Goal: Task Accomplishment & Management: Manage account settings

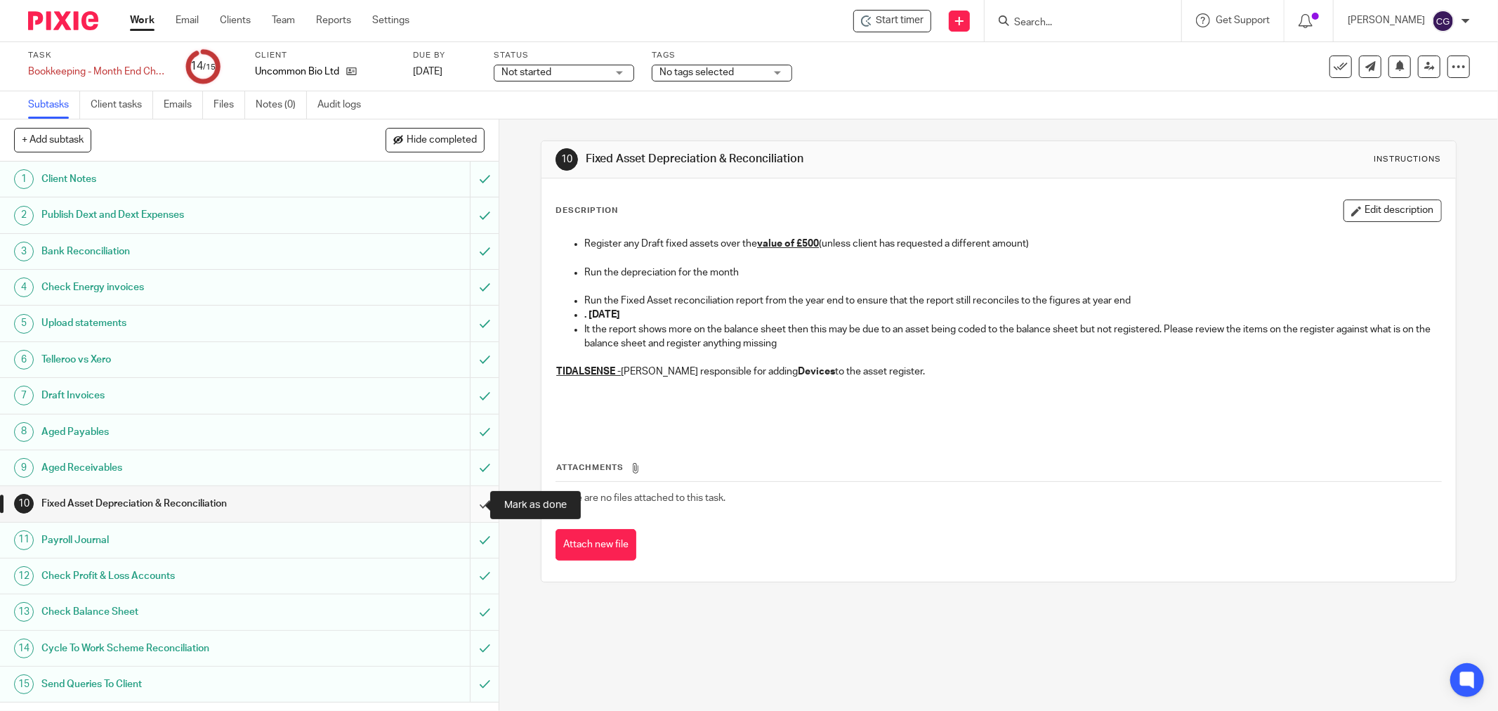
click at [468, 507] on input "submit" at bounding box center [249, 503] width 499 height 35
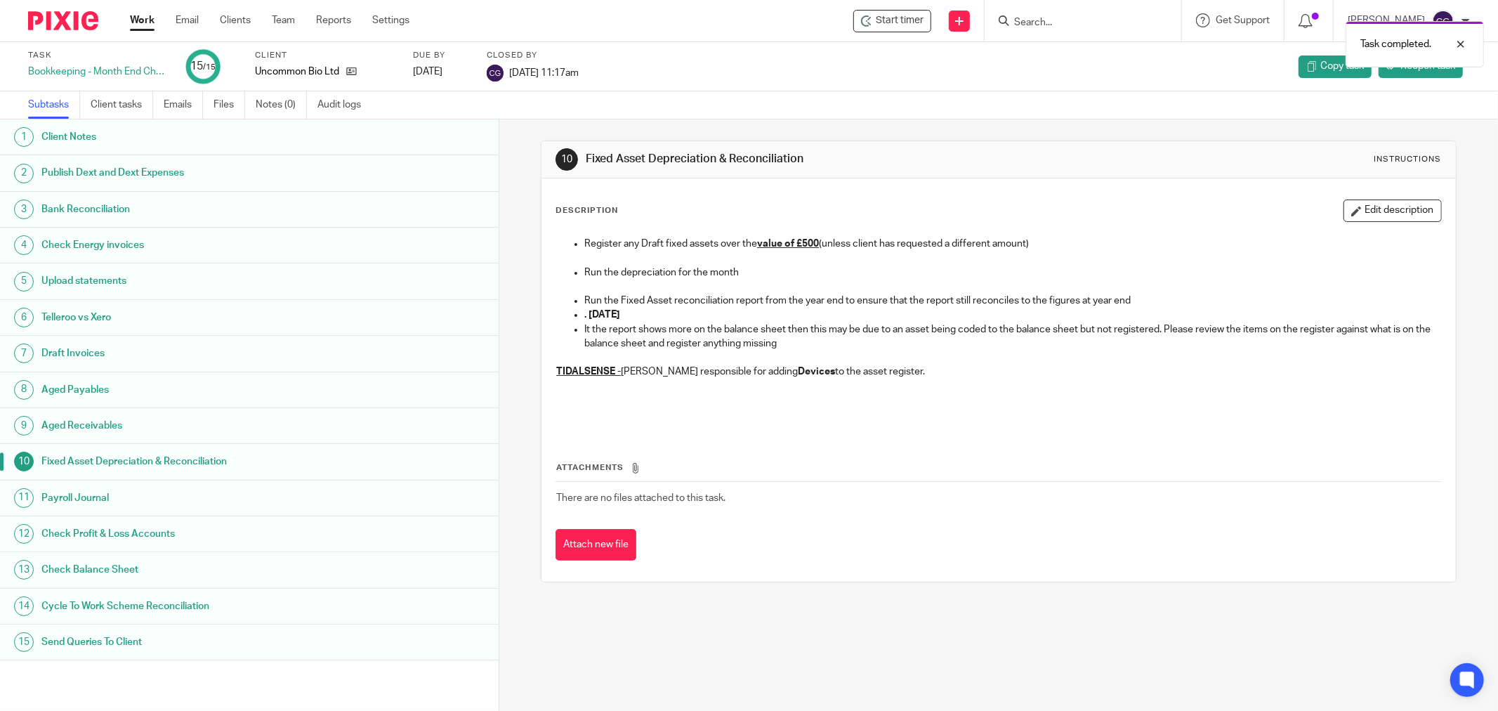
click at [138, 25] on link "Work" at bounding box center [142, 20] width 25 height 14
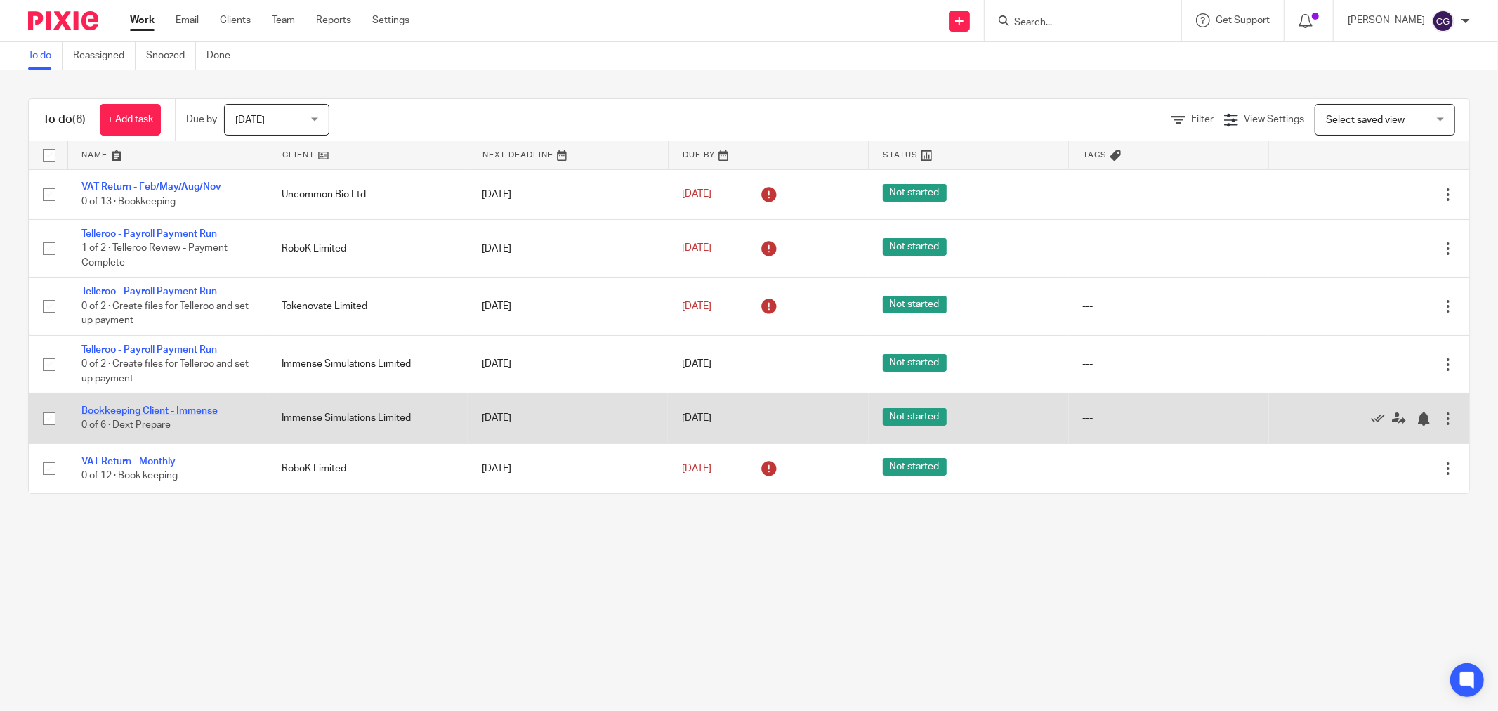
click at [149, 413] on link "Bookkeeping Client - Immense" at bounding box center [149, 411] width 136 height 10
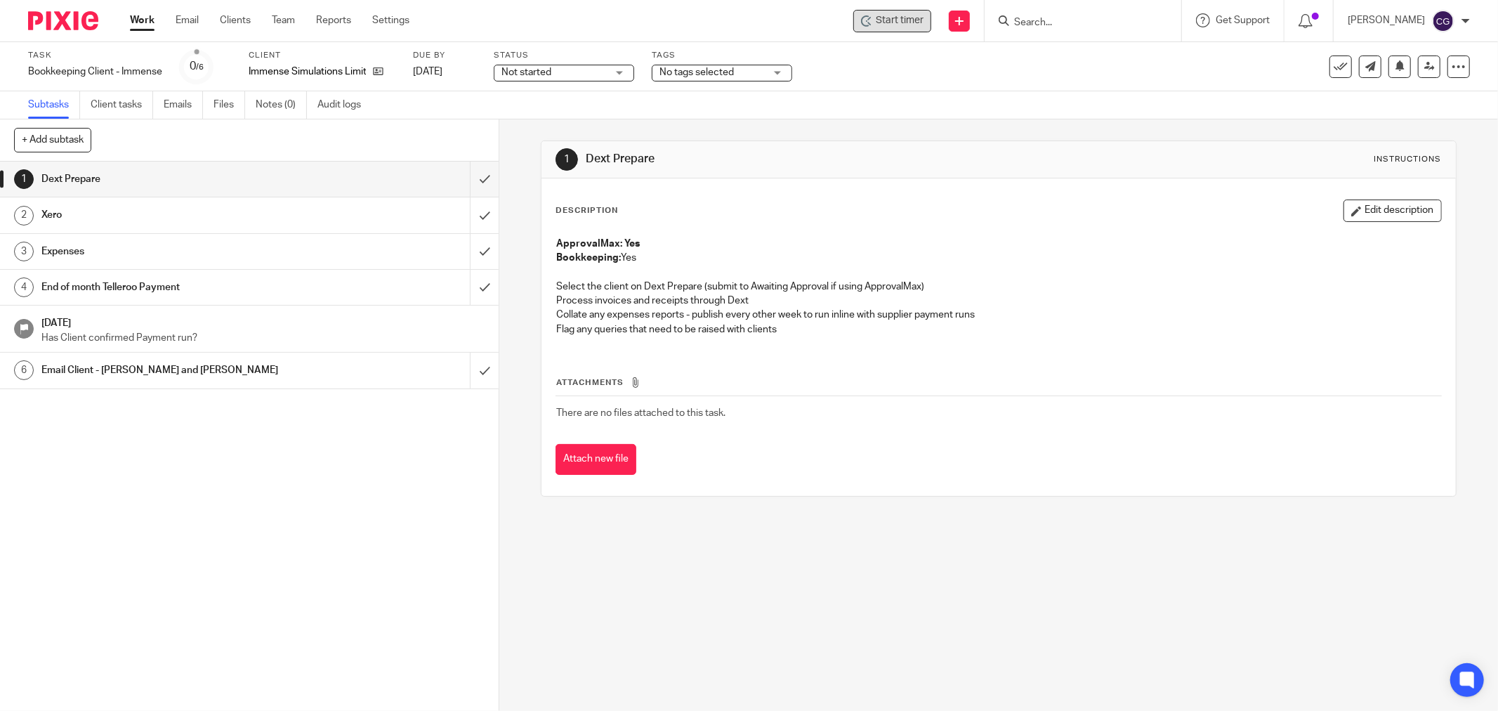
click at [872, 17] on icon at bounding box center [866, 20] width 11 height 11
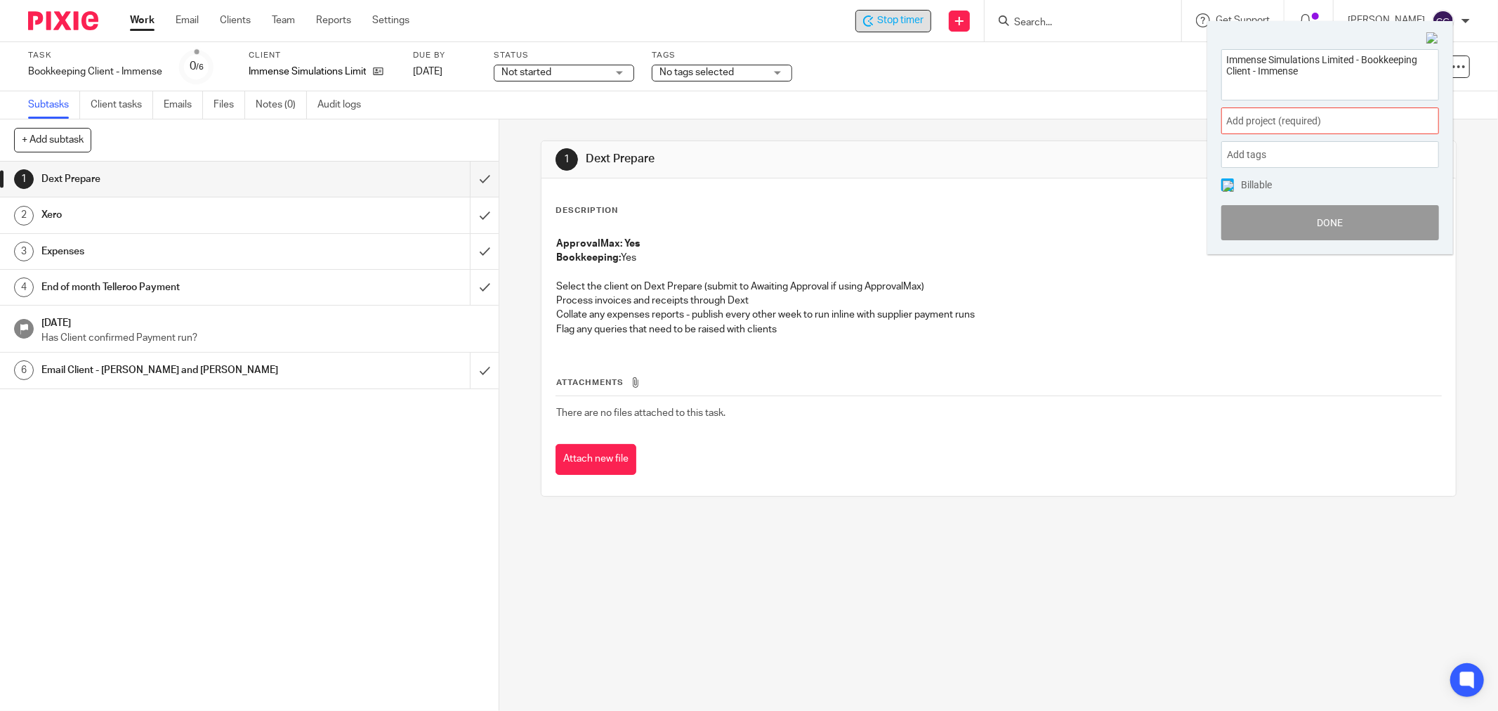
click at [1386, 121] on span "Add project (required) :" at bounding box center [1314, 121] width 177 height 15
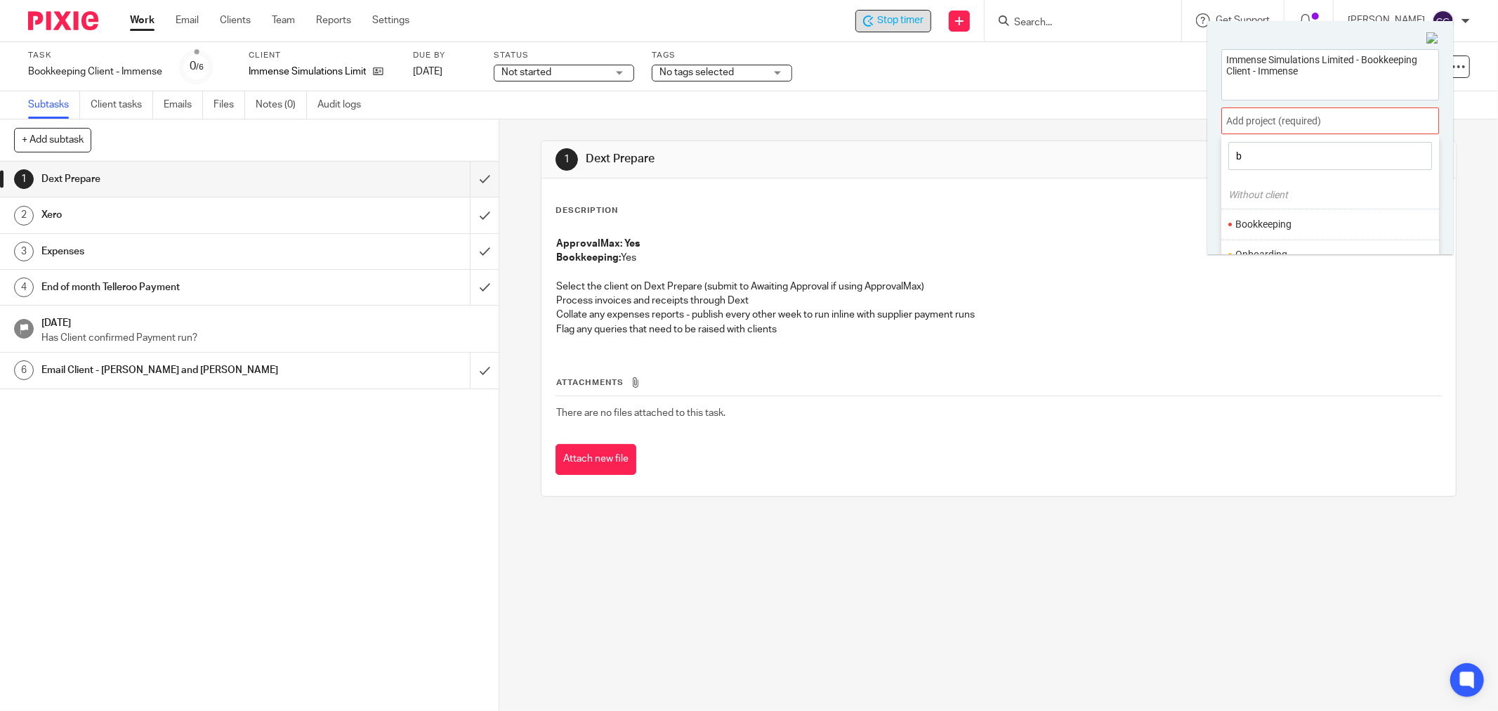
type input "b"
click at [1285, 225] on li "Bookkeeping" at bounding box center [1326, 224] width 183 height 15
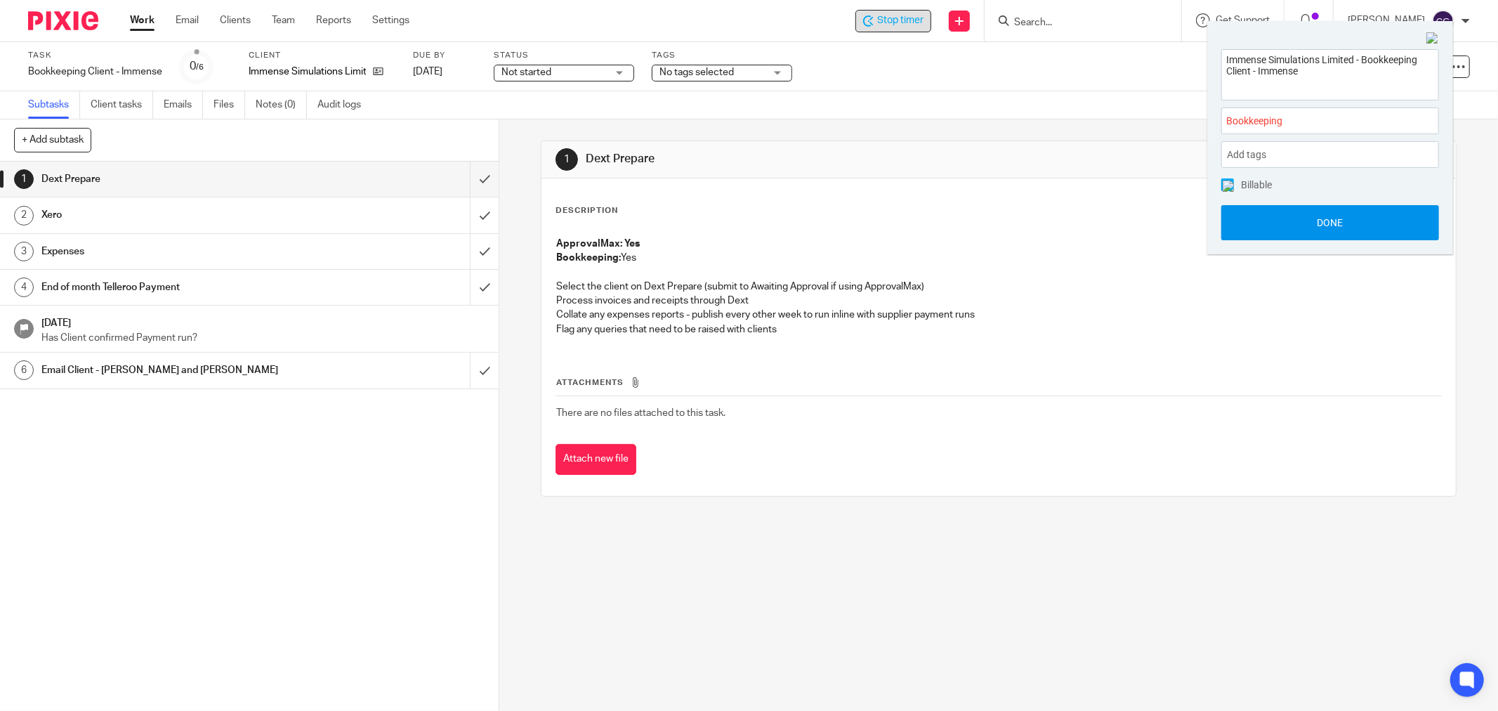
click at [1332, 222] on button "Done" at bounding box center [1330, 222] width 218 height 35
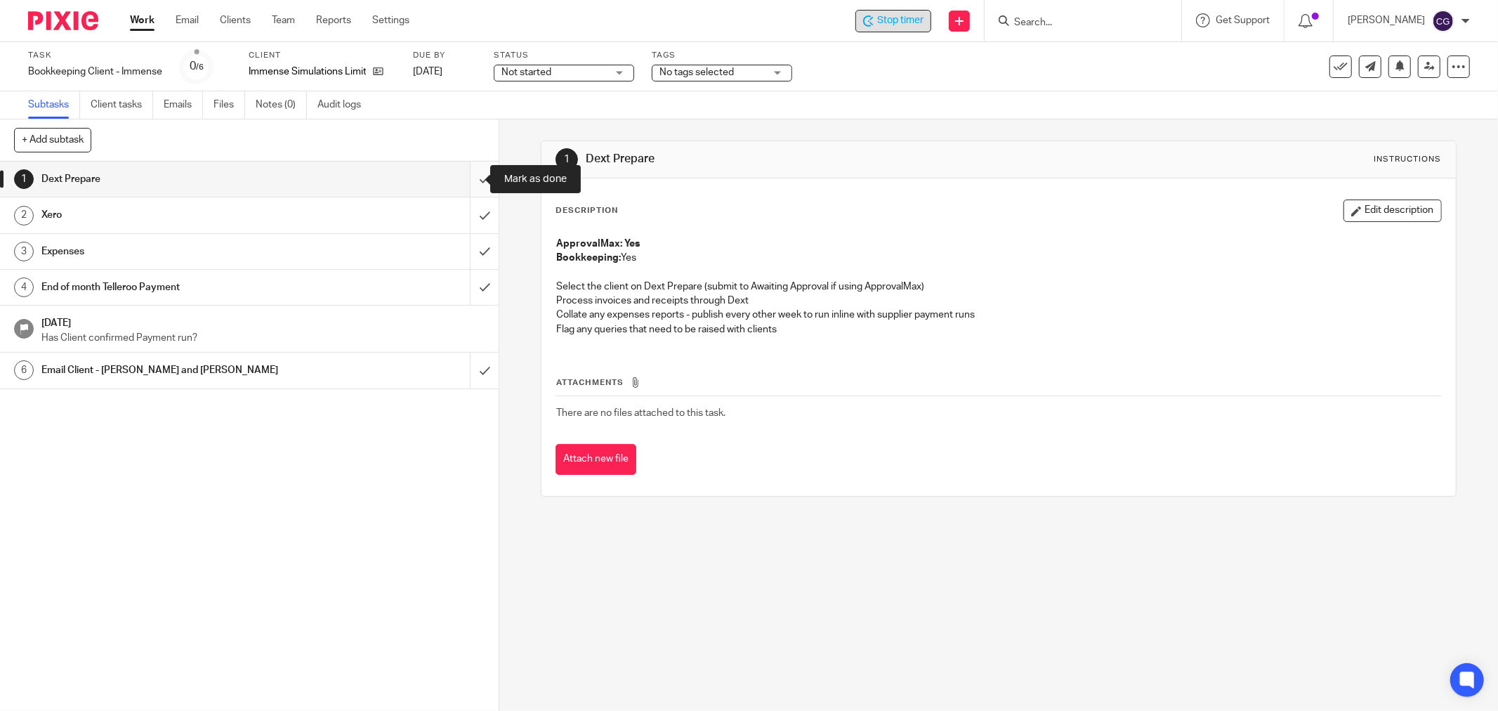
click at [471, 178] on input "submit" at bounding box center [249, 179] width 499 height 35
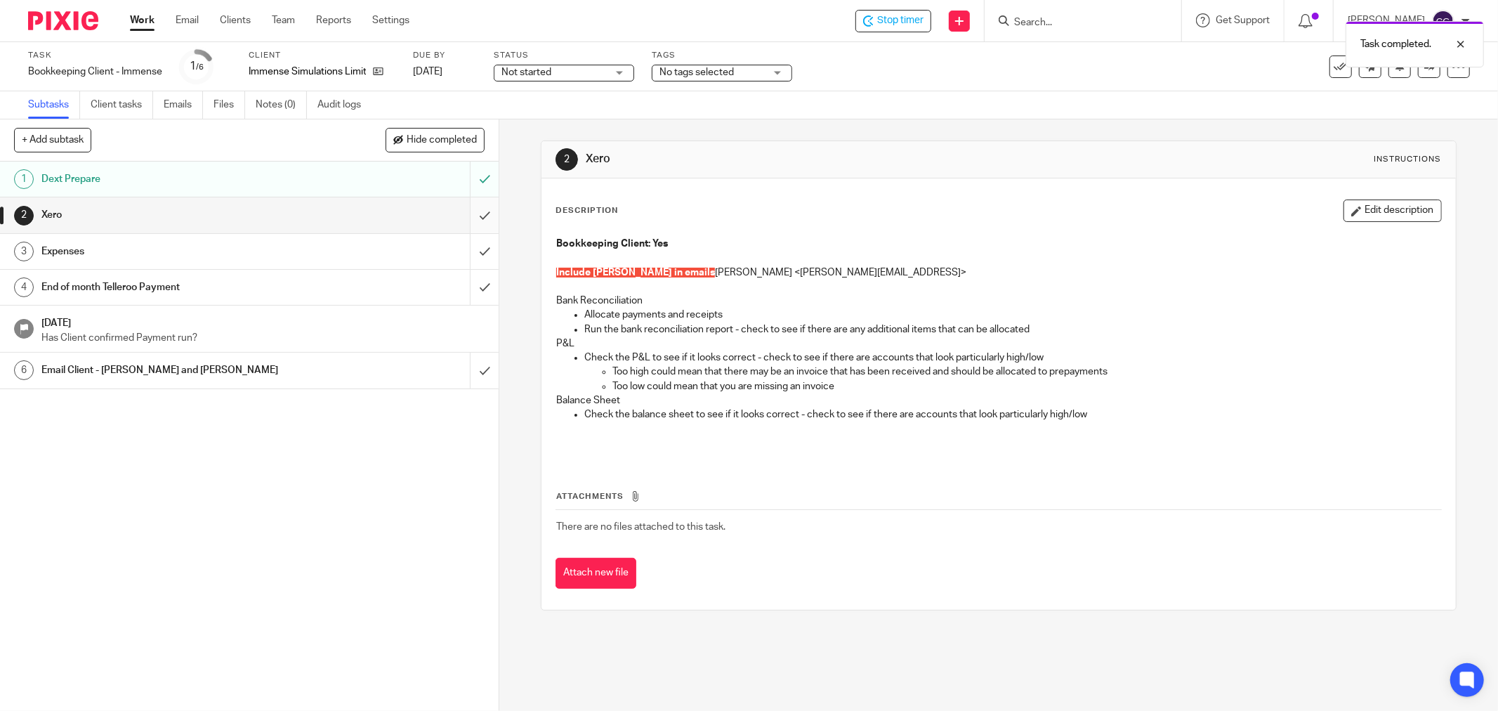
click at [471, 223] on input "submit" at bounding box center [249, 214] width 499 height 35
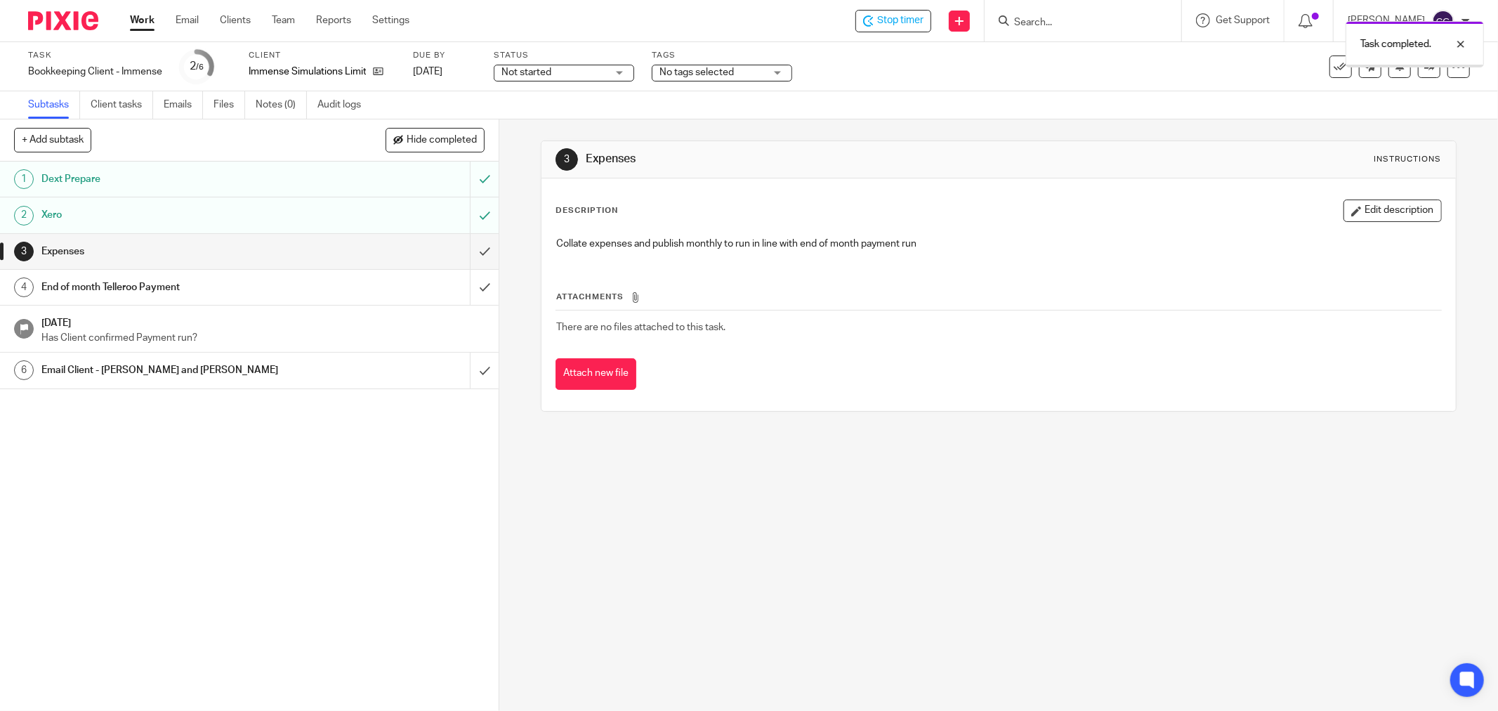
click at [468, 249] on input "submit" at bounding box center [249, 251] width 499 height 35
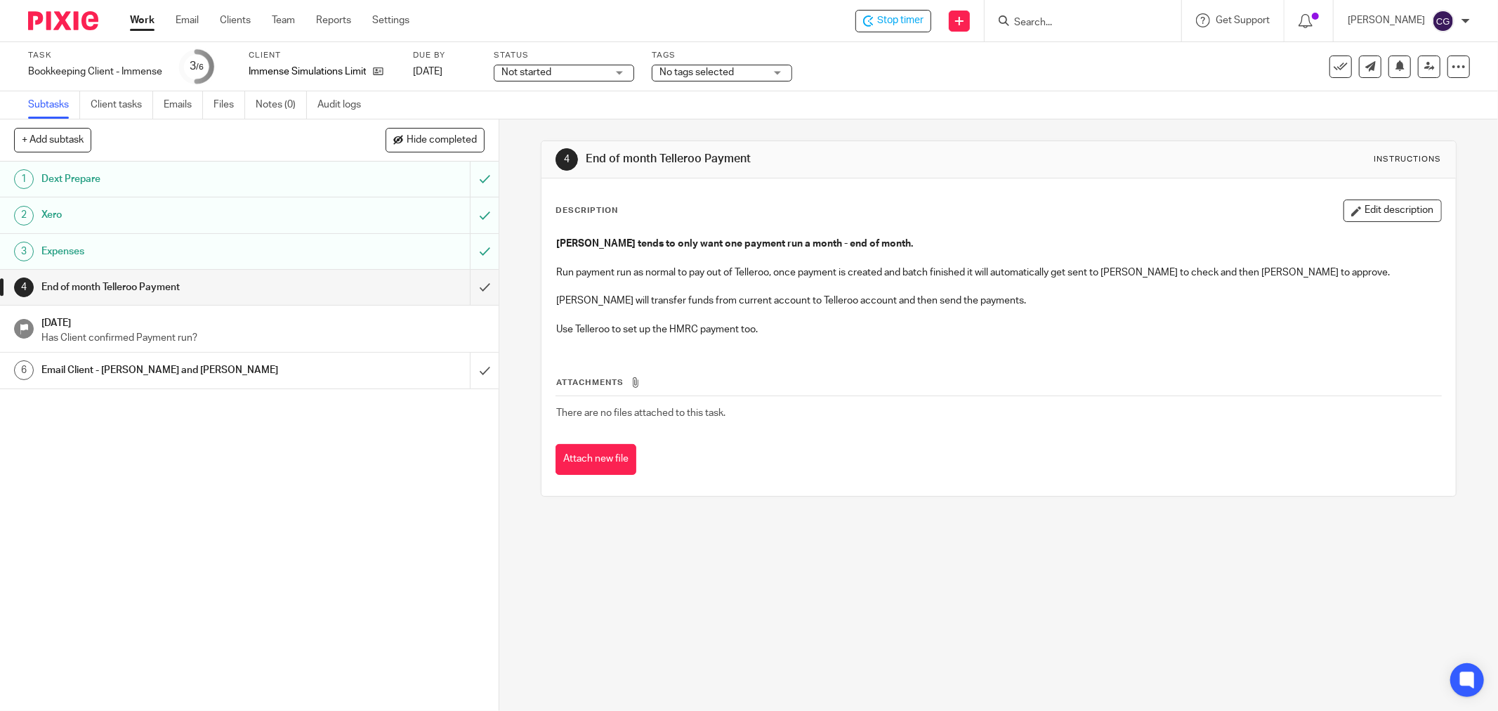
drag, startPoint x: 920, startPoint y: 24, endPoint x: 626, endPoint y: 269, distance: 382.4
click at [678, 298] on body "Work Email Clients Team Reports Settings Work Email Clients Team Reports Settin…" at bounding box center [749, 355] width 1498 height 711
click at [462, 289] on input "submit" at bounding box center [249, 287] width 499 height 35
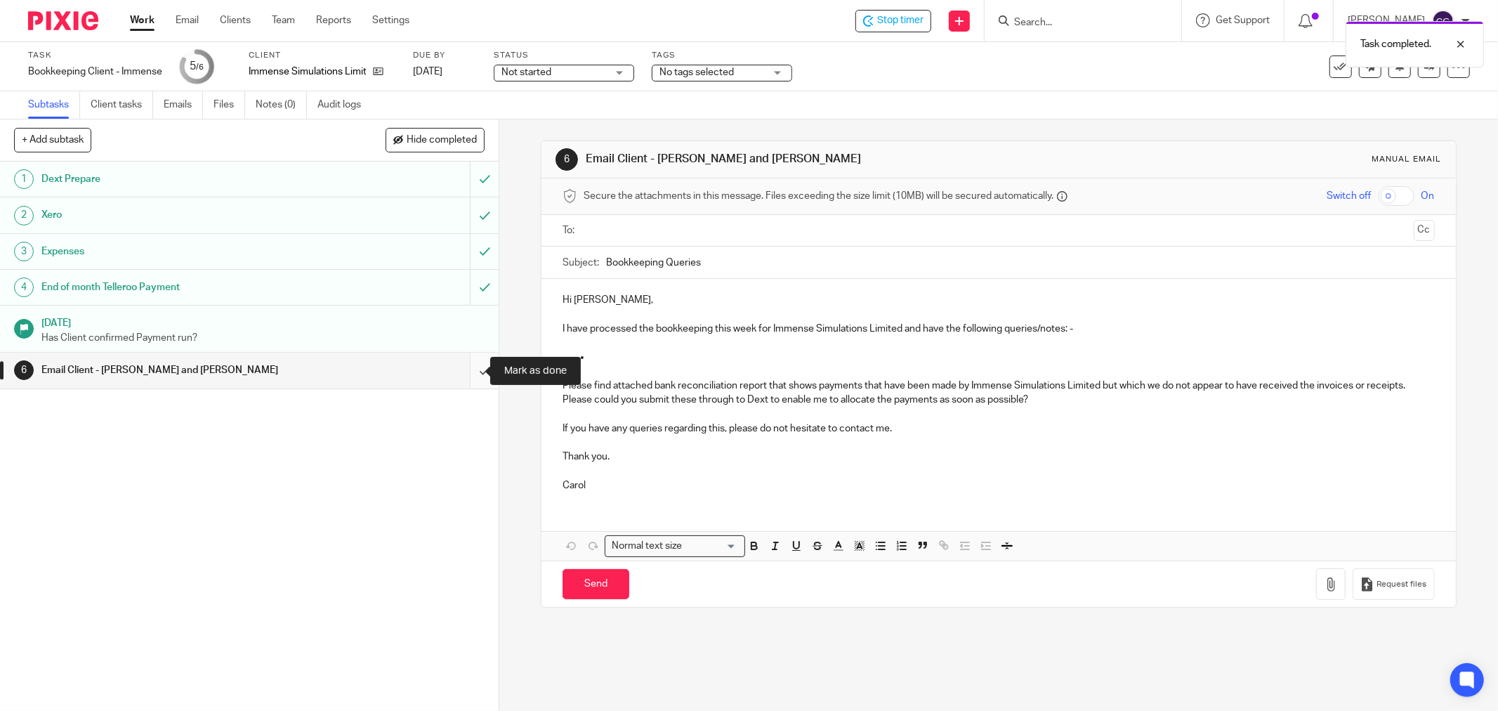
click at [473, 364] on input "submit" at bounding box center [249, 370] width 499 height 35
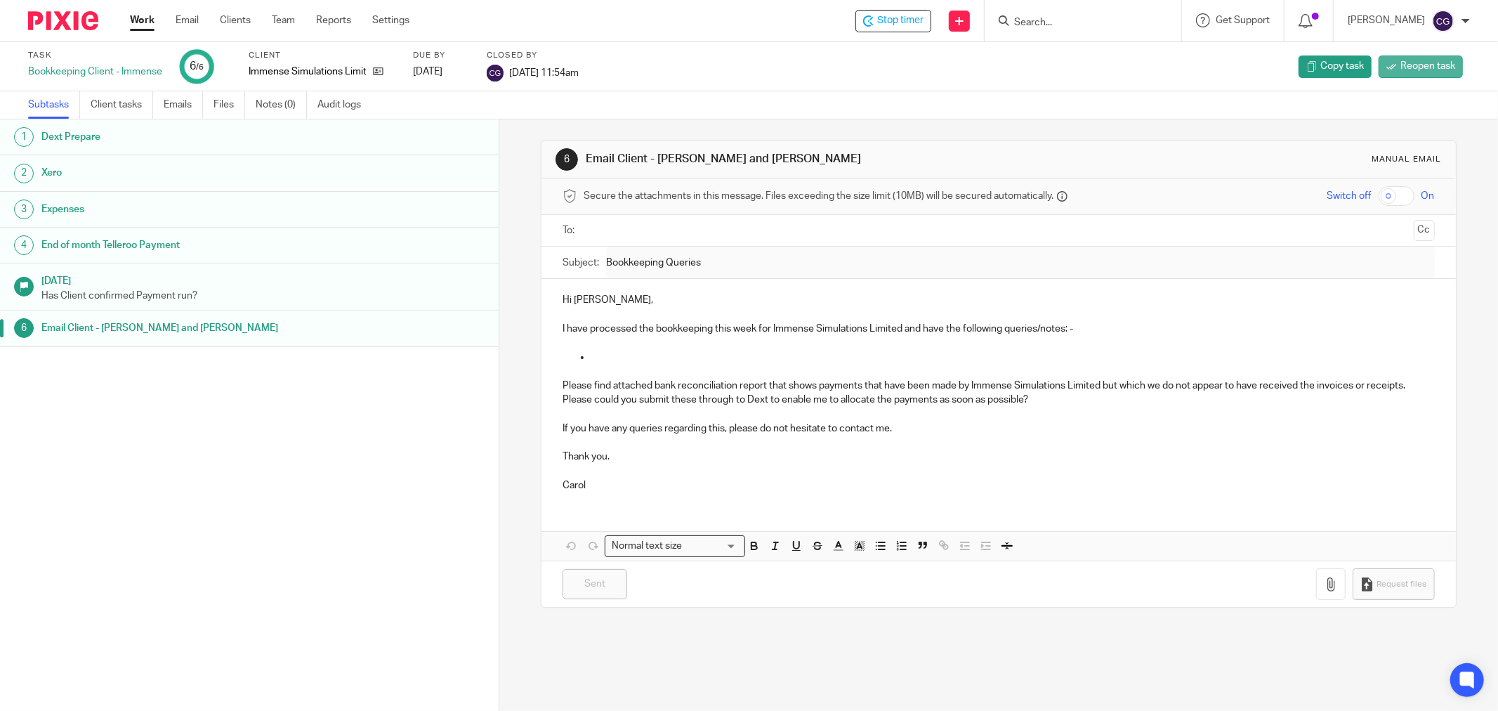
click at [1401, 66] on span "Reopen task" at bounding box center [1427, 66] width 55 height 14
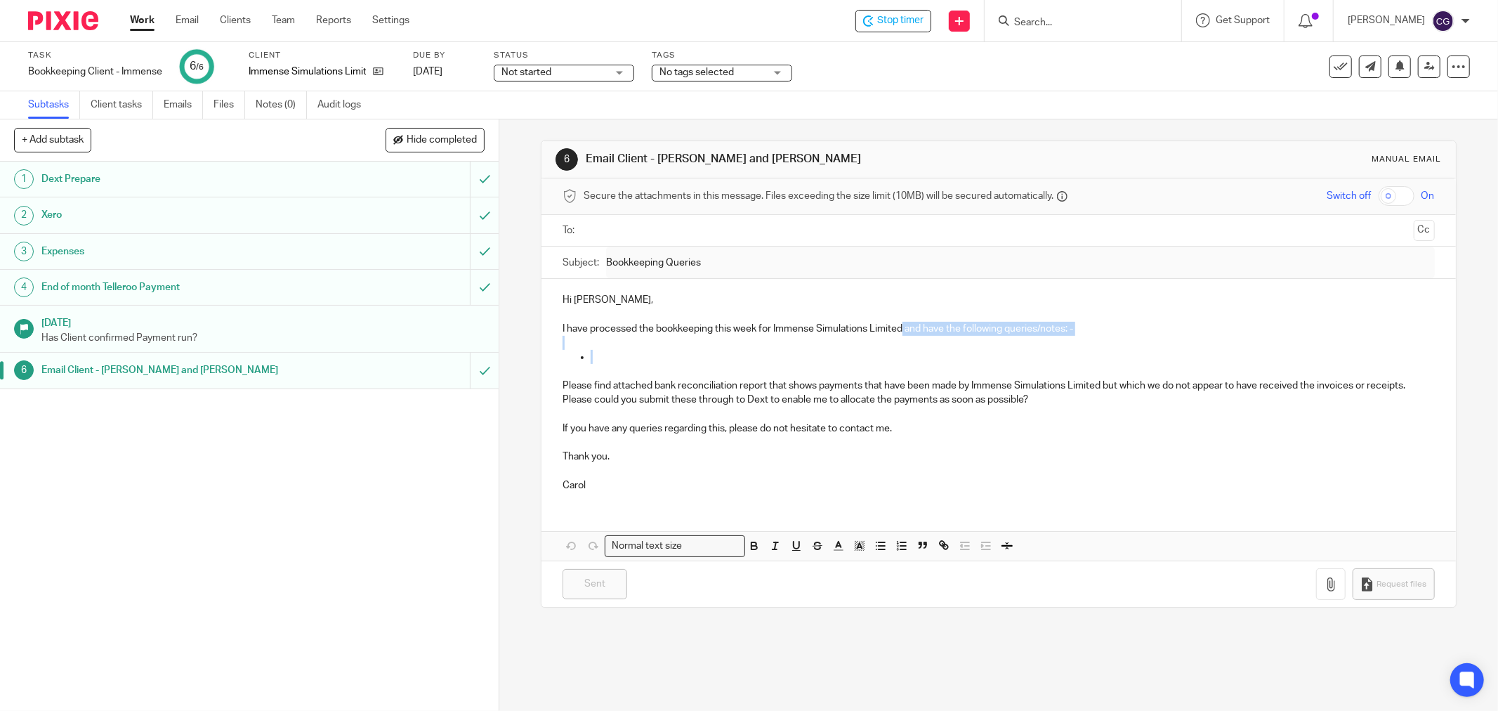
drag, startPoint x: 900, startPoint y: 331, endPoint x: 902, endPoint y: 353, distance: 22.6
click at [902, 353] on div "Hi Robin, I have processed the bookkeeping this week for Immense Simulations Li…" at bounding box center [998, 391] width 914 height 224
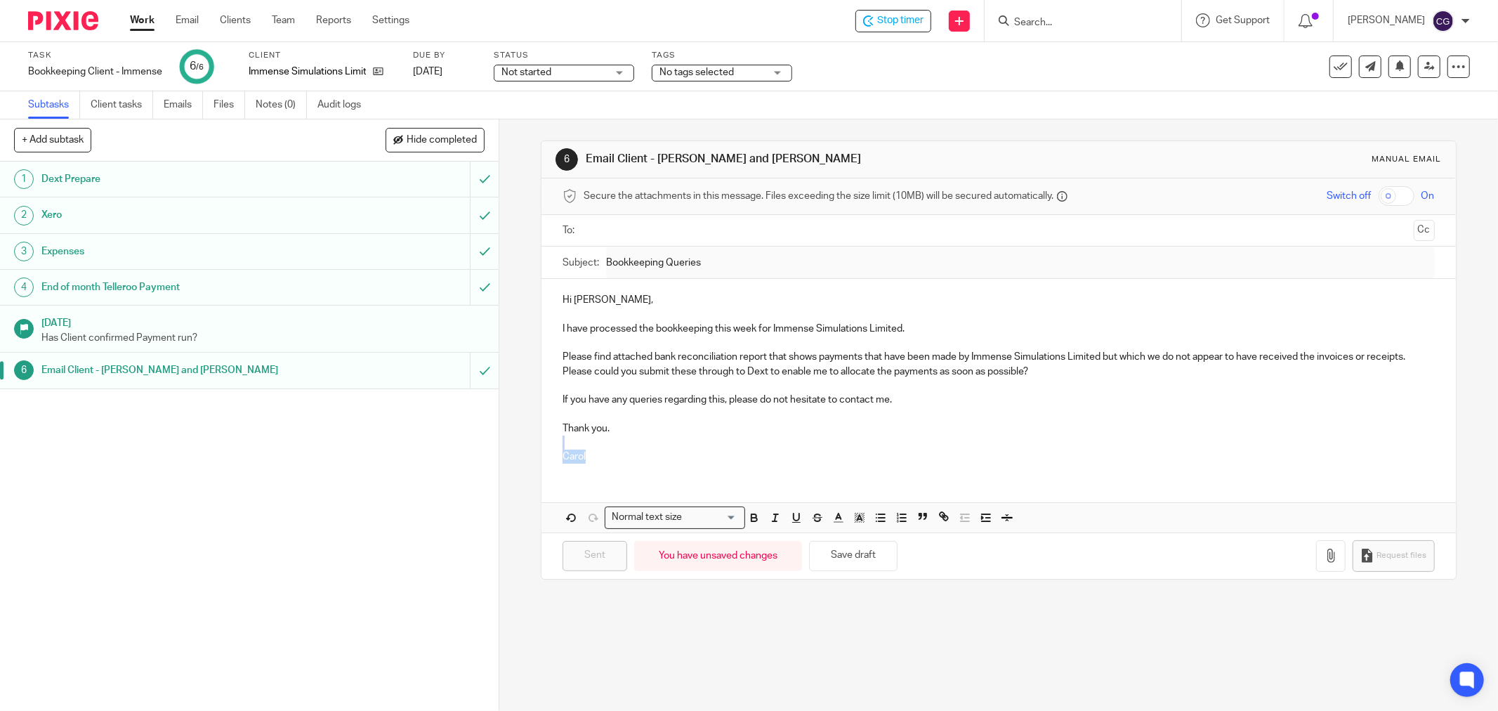
drag, startPoint x: 589, startPoint y: 454, endPoint x: 548, endPoint y: 449, distance: 41.0
click at [548, 449] on div "Hi Robin, I have processed the bookkeeping this week for Immense Simulations Li…" at bounding box center [998, 376] width 914 height 195
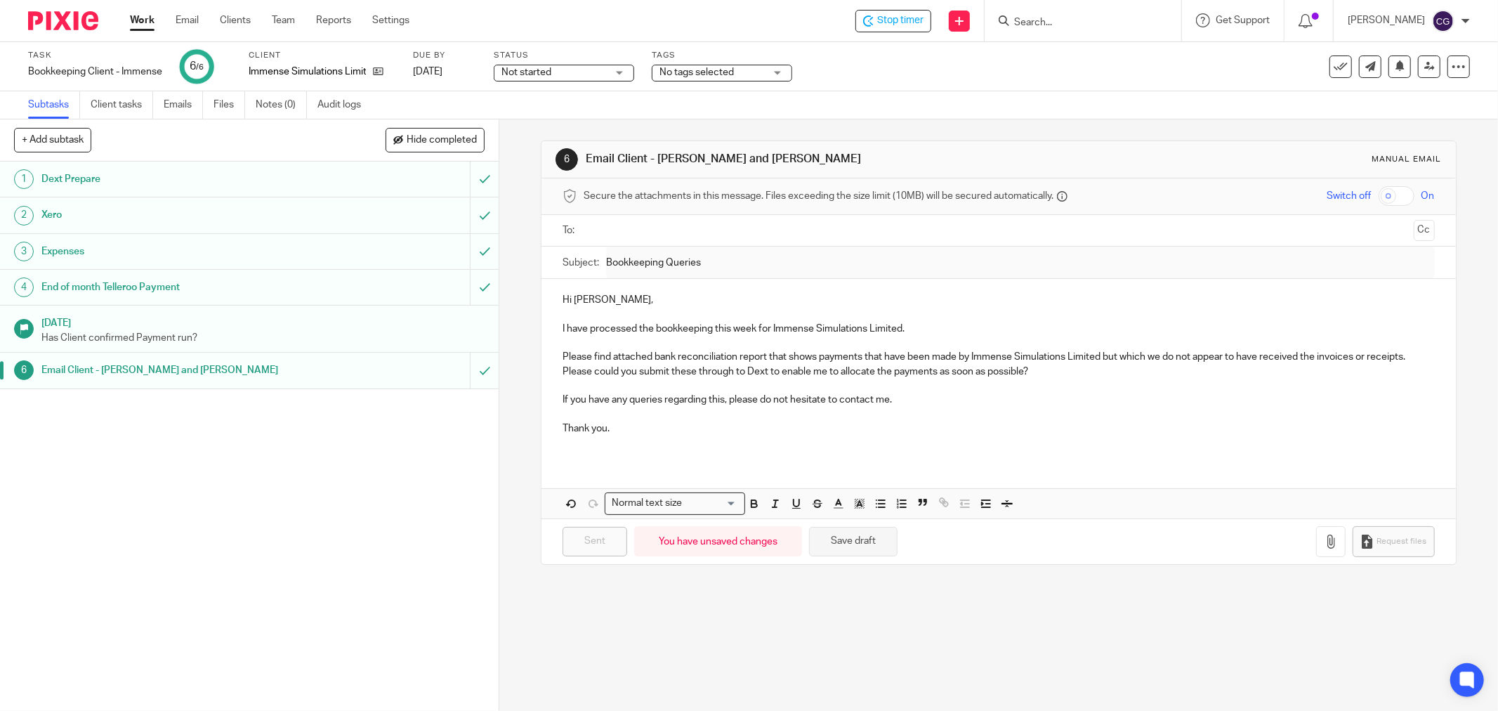
click at [833, 537] on button "Save draft" at bounding box center [853, 542] width 88 height 30
click at [1324, 546] on icon "button" at bounding box center [1331, 541] width 14 height 14
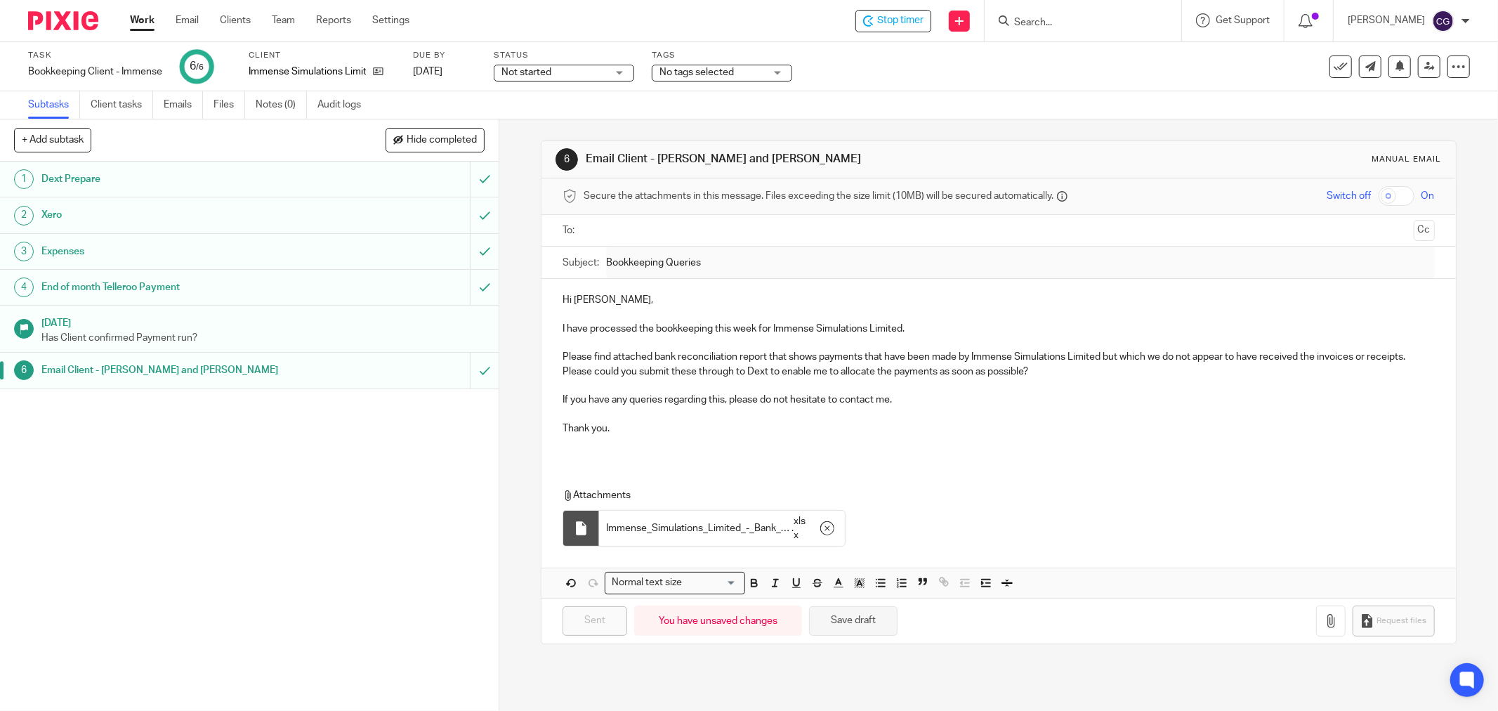
click at [860, 617] on button "Save draft" at bounding box center [853, 621] width 88 height 30
click at [473, 366] on input "submit" at bounding box center [249, 370] width 499 height 35
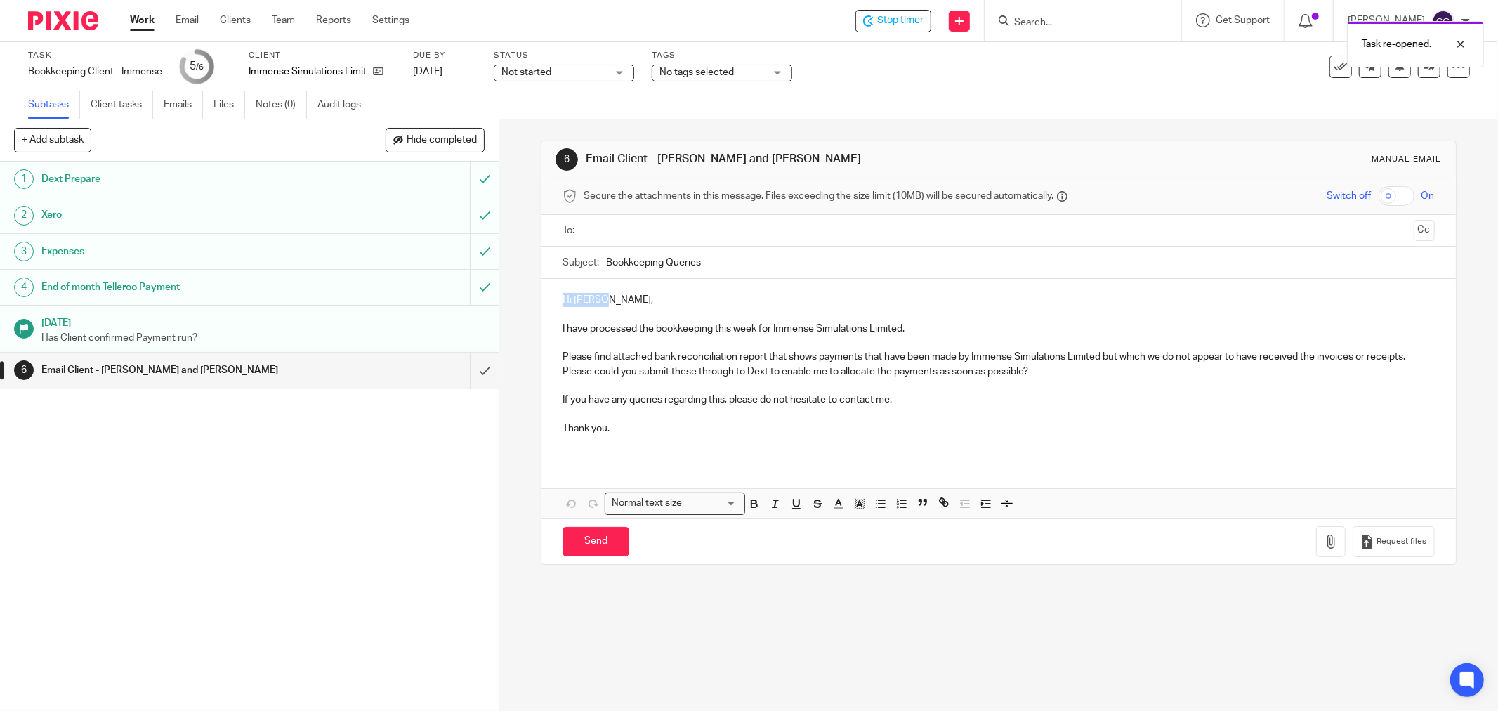
drag, startPoint x: 601, startPoint y: 303, endPoint x: 504, endPoint y: 282, distance: 99.2
click at [532, 291] on div "6 Email Client - [PERSON_NAME] and [PERSON_NAME] Manual email Secure the attach…" at bounding box center [998, 414] width 999 height 591
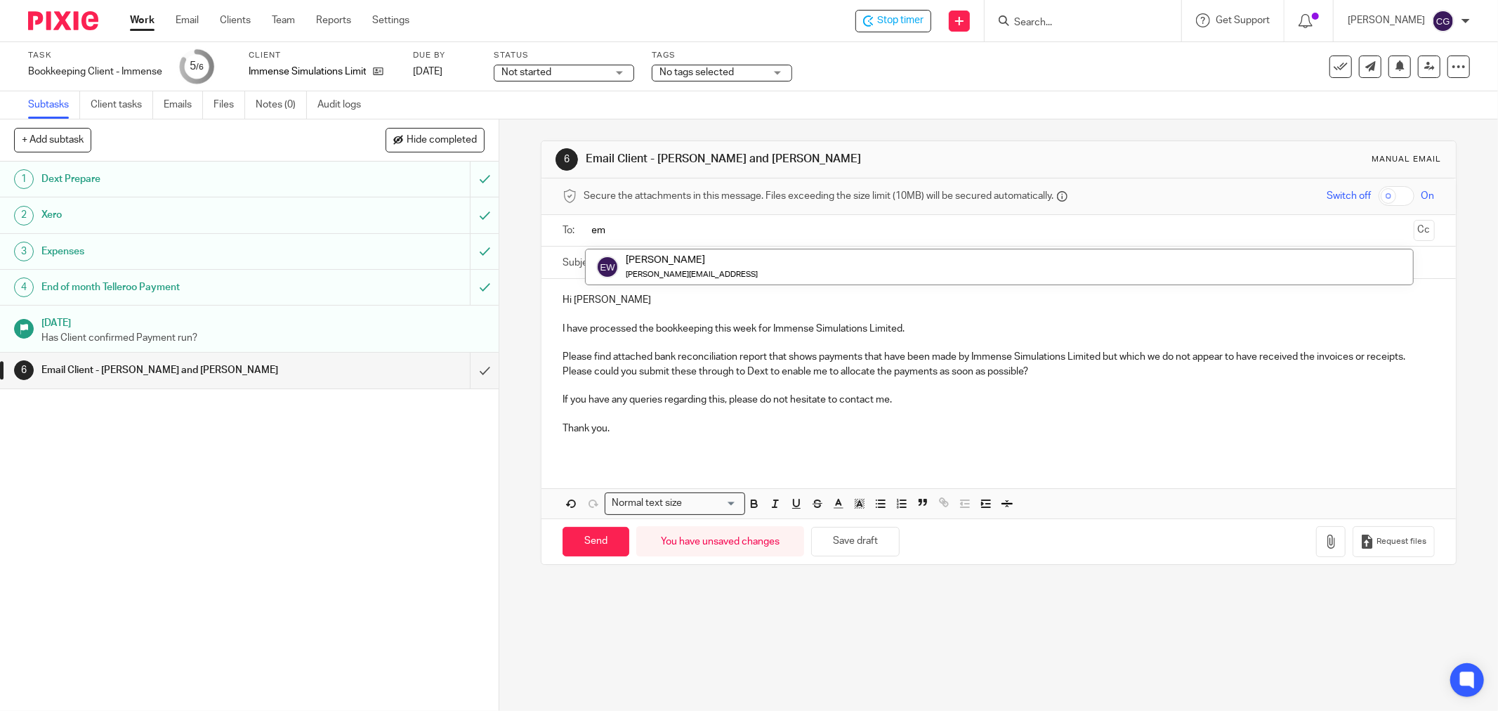
type input "emm"
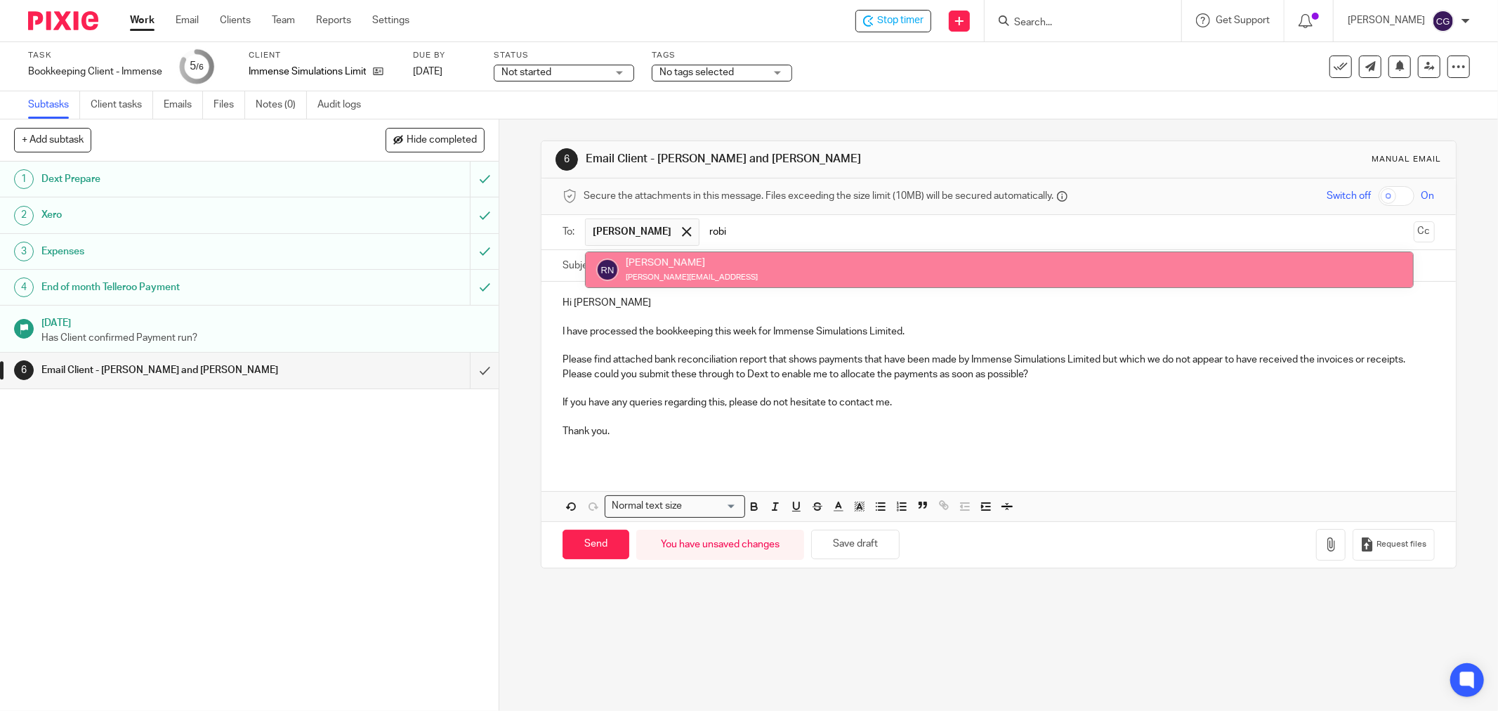
type input "[PERSON_NAME]"
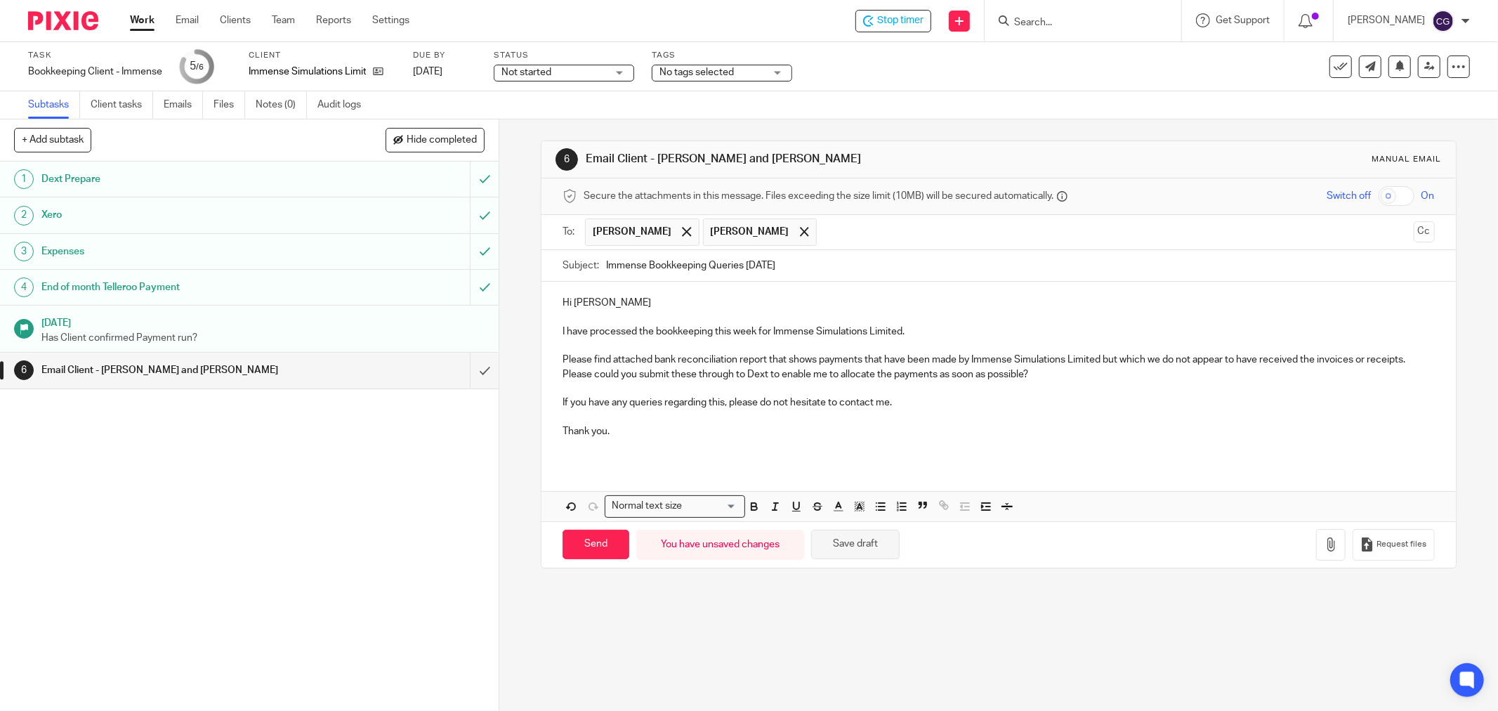
type input "Immense Bookkeeping Queries [DATE]"
drag, startPoint x: 843, startPoint y: 539, endPoint x: 855, endPoint y: 544, distance: 13.3
click at [843, 539] on button "Save draft" at bounding box center [855, 545] width 88 height 30
click at [1316, 542] on button "button" at bounding box center [1330, 545] width 29 height 32
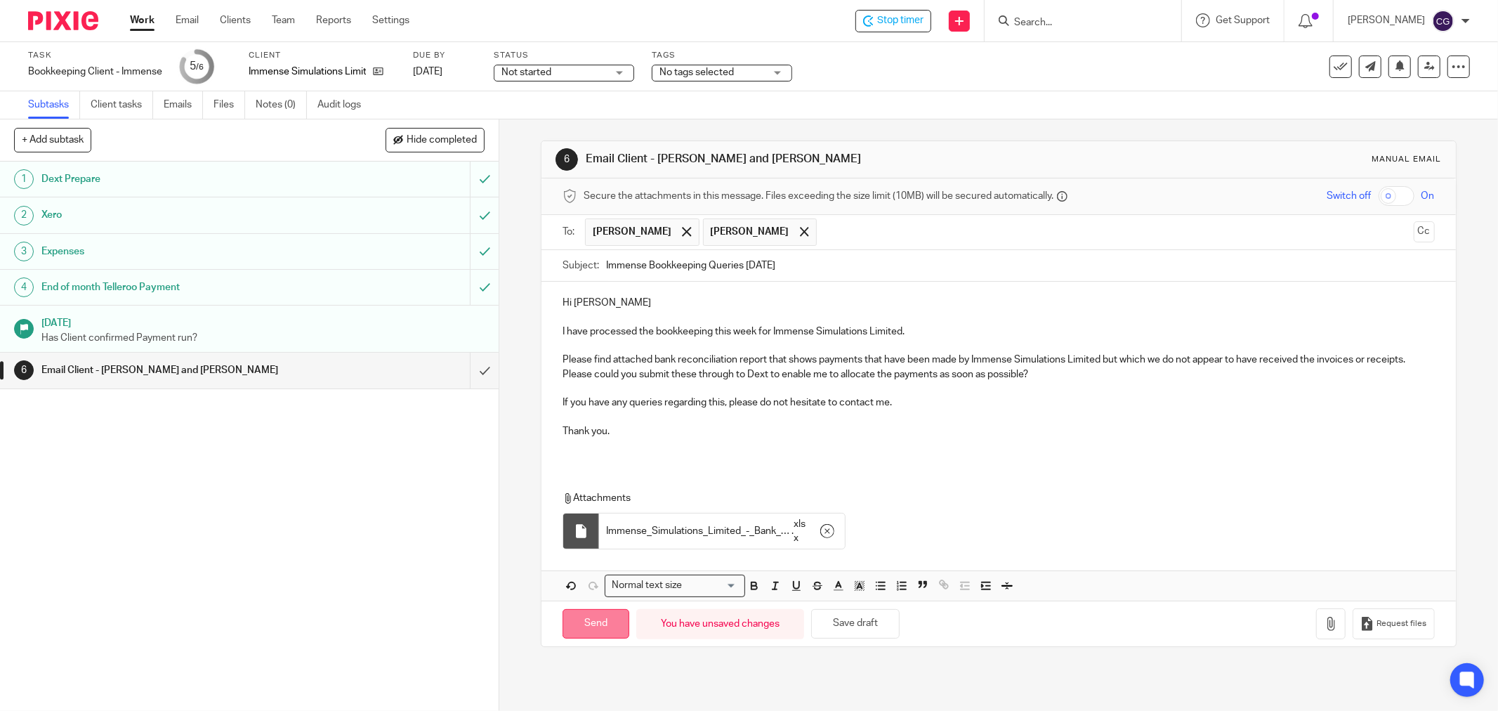
click at [591, 627] on input "Send" at bounding box center [596, 624] width 67 height 30
type input "Sent"
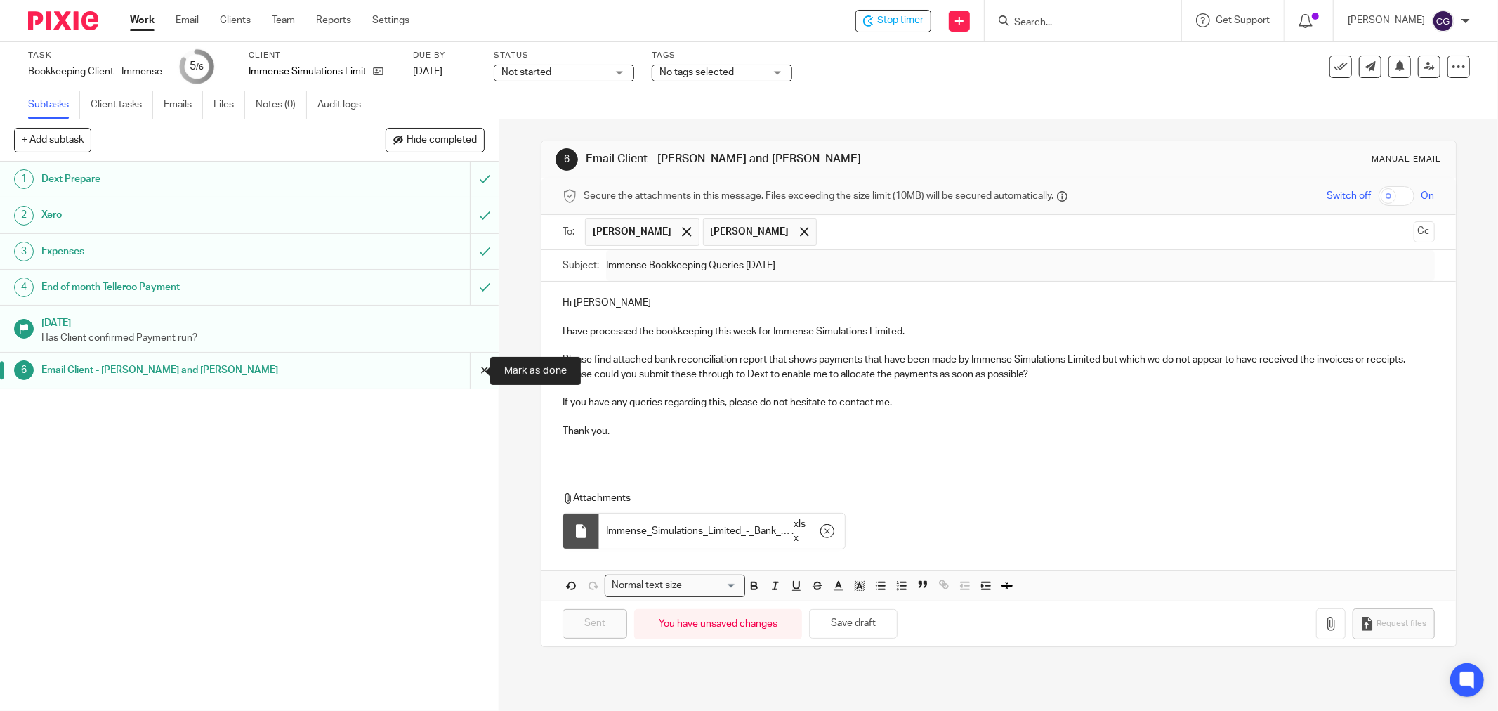
click at [466, 371] on input "submit" at bounding box center [249, 370] width 499 height 35
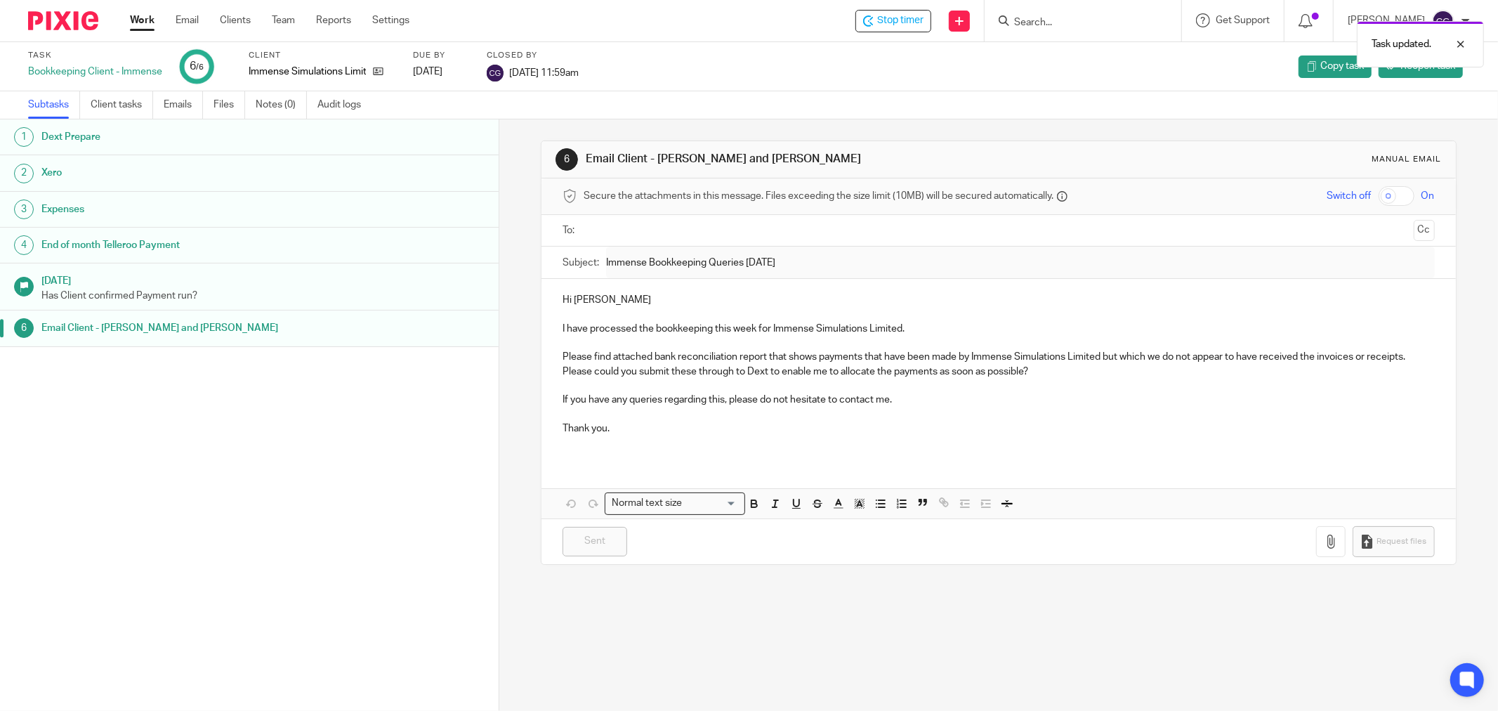
click at [136, 25] on link "Work" at bounding box center [142, 20] width 25 height 14
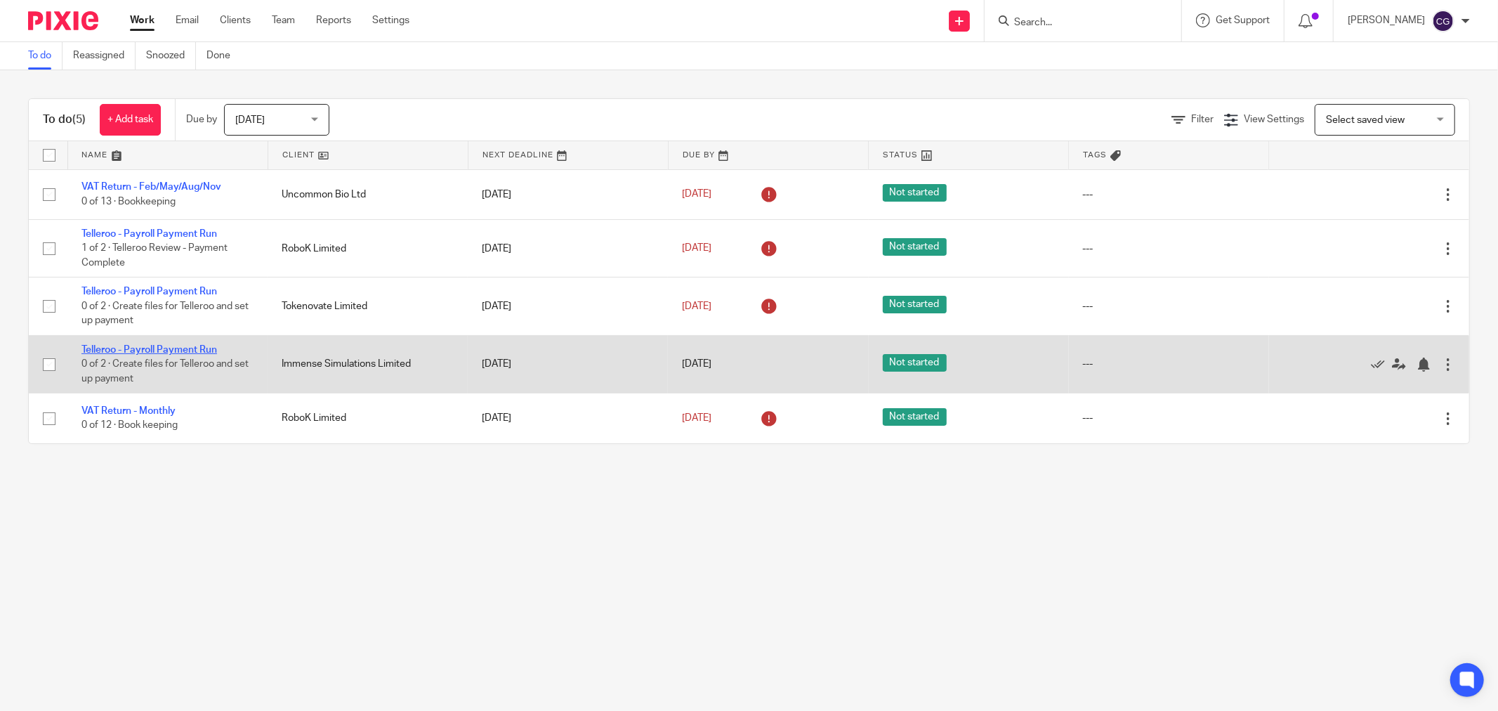
click at [178, 351] on link "Telleroo - Payroll Payment Run" at bounding box center [149, 350] width 136 height 10
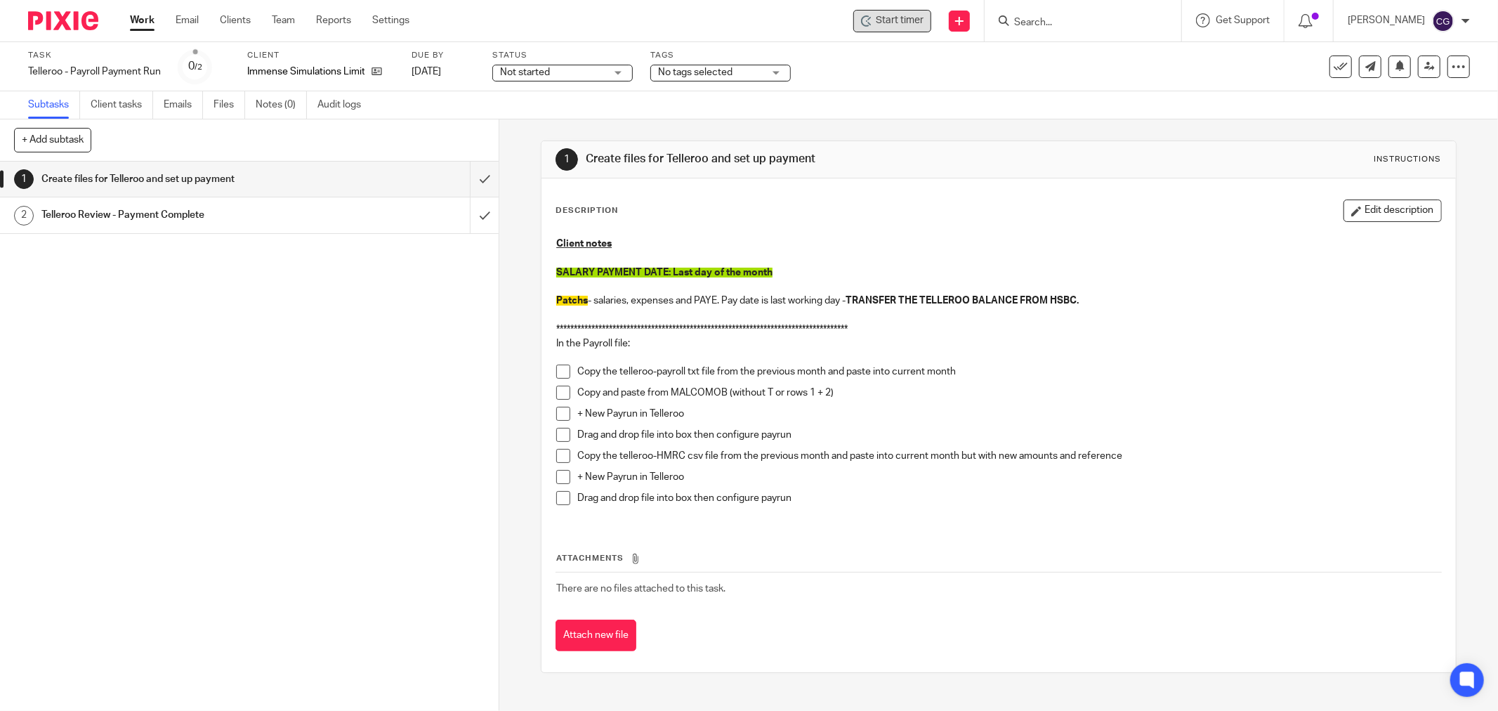
click at [899, 23] on span "Start timer" at bounding box center [900, 20] width 48 height 15
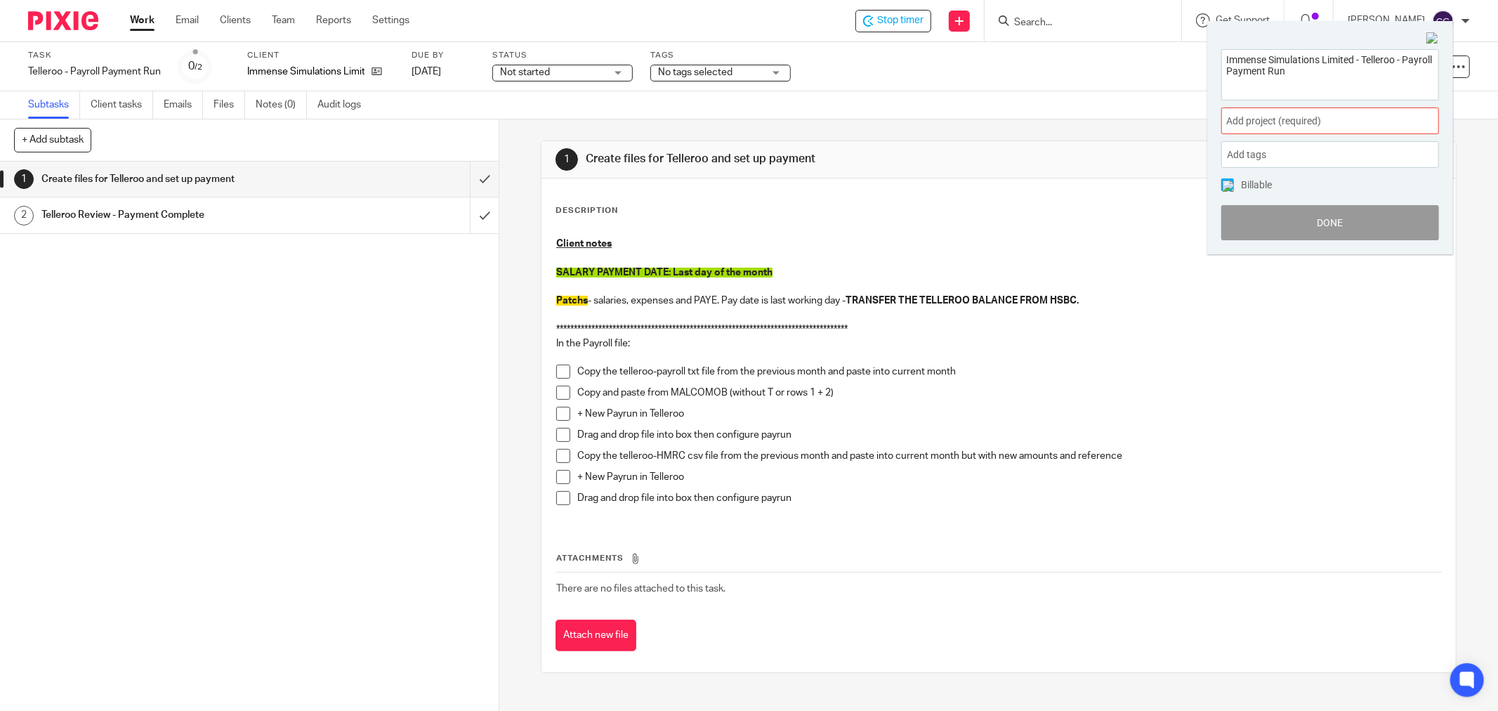
click at [1329, 124] on span "Add project (required) :" at bounding box center [1314, 121] width 177 height 15
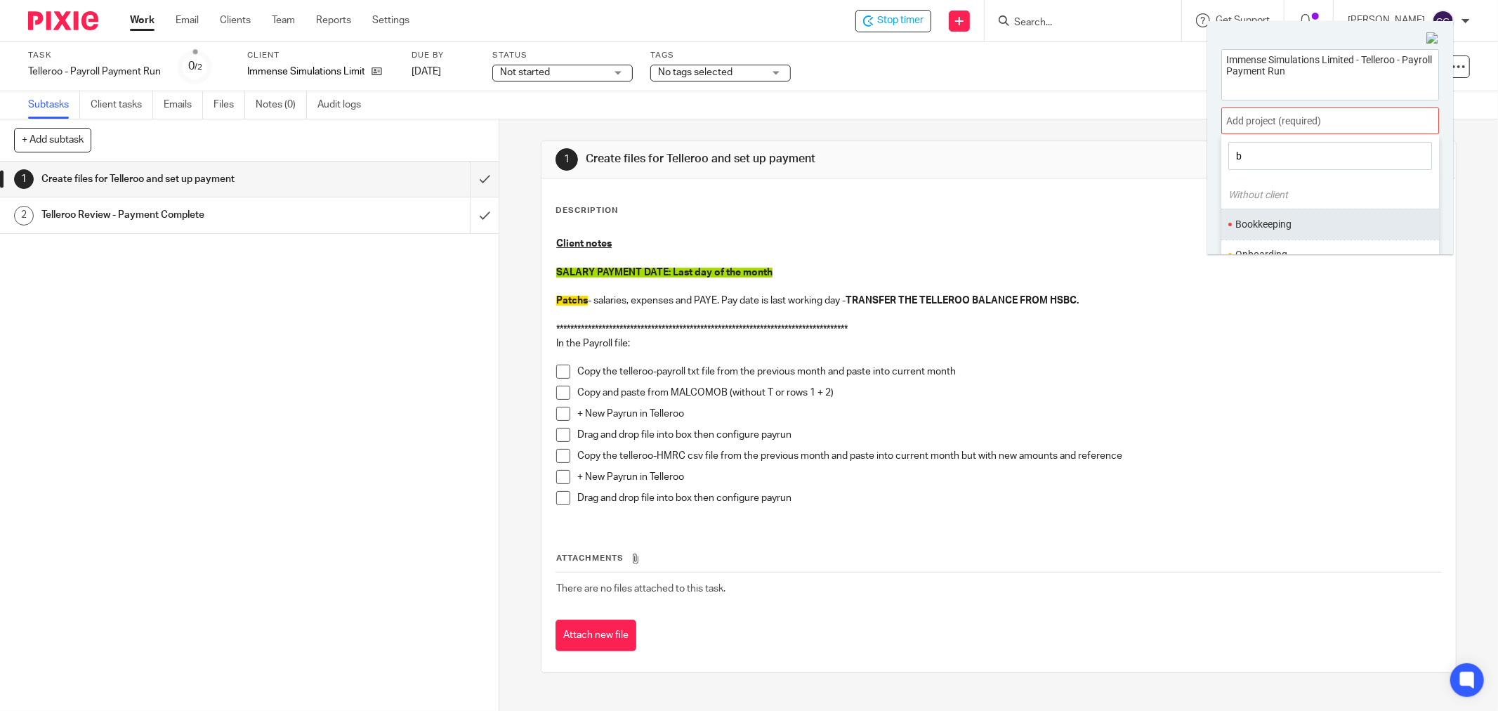
type input "b"
click at [1282, 225] on li "Bookkeeping" at bounding box center [1326, 224] width 183 height 15
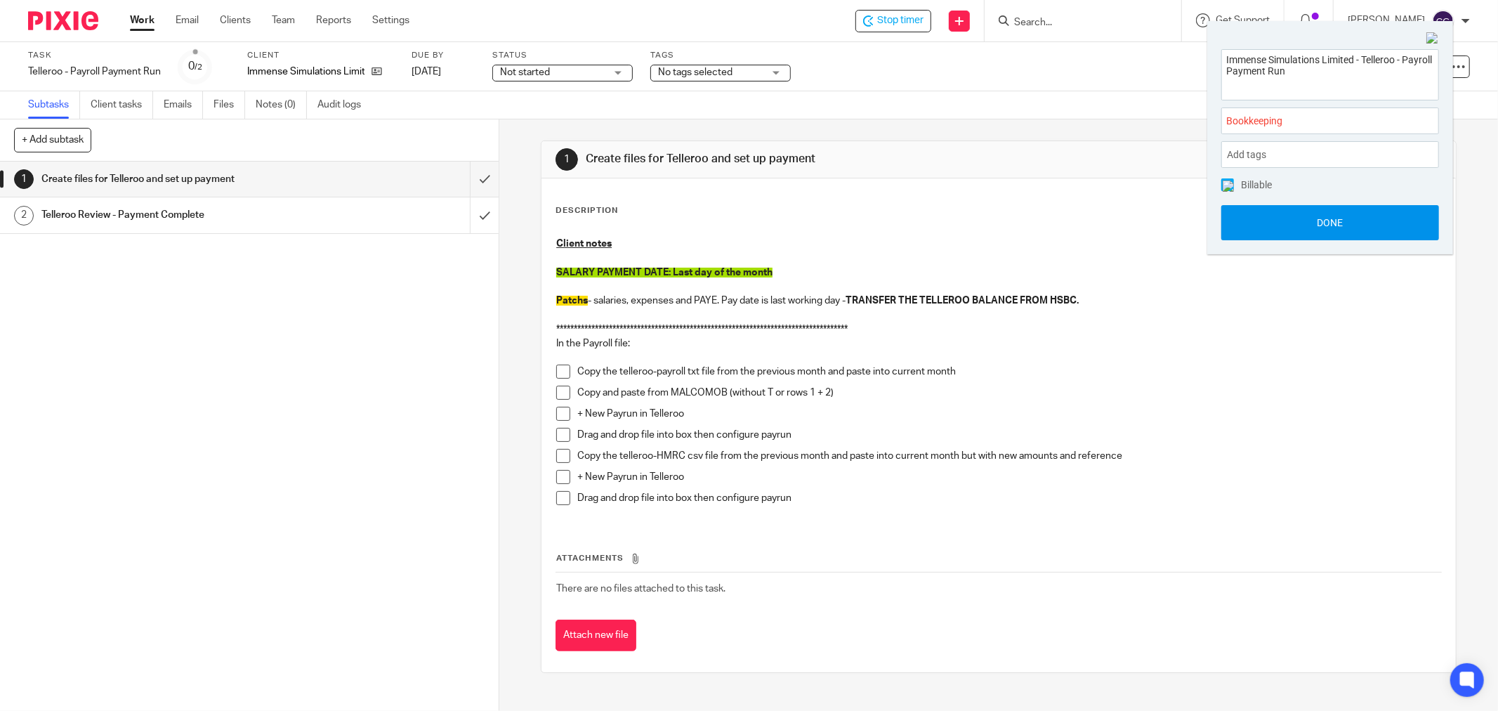
click at [1325, 218] on button "Done" at bounding box center [1330, 222] width 218 height 35
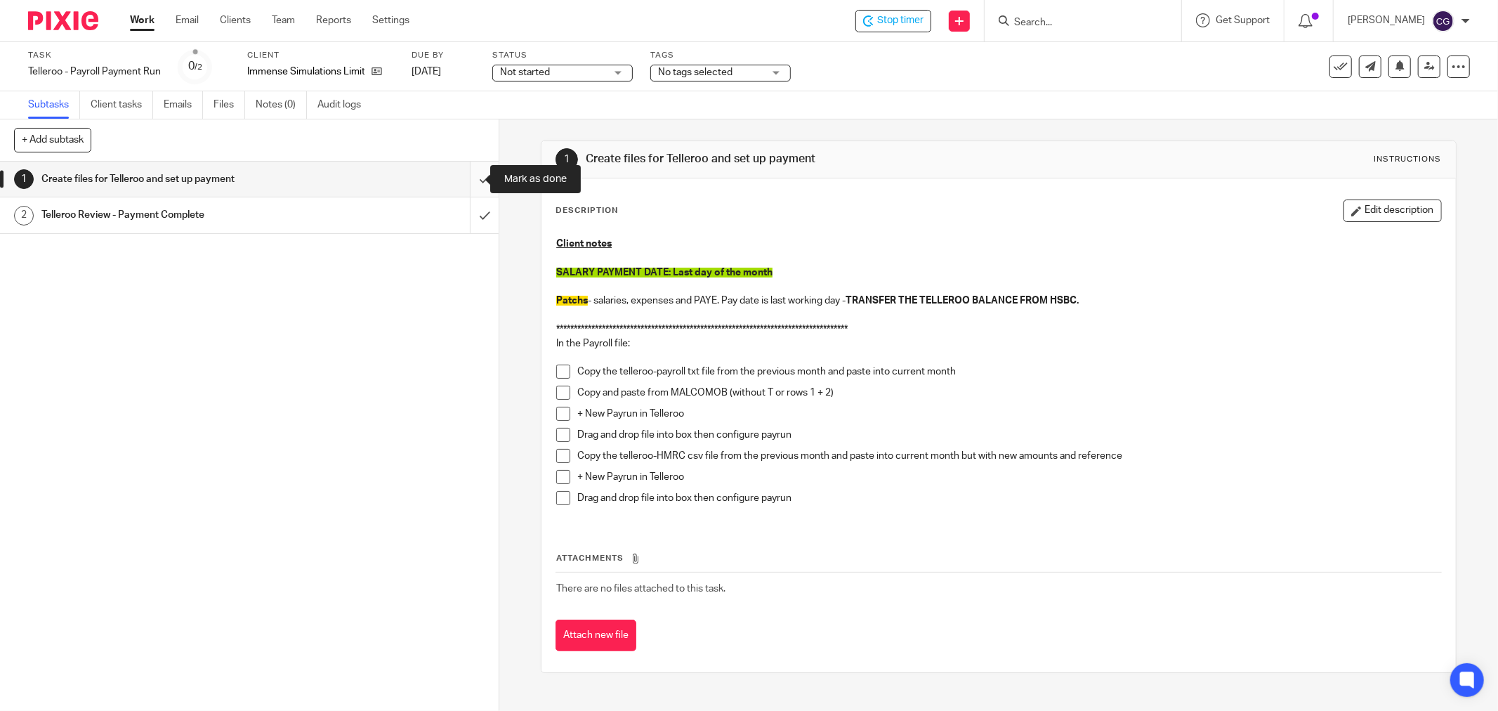
click at [460, 183] on input "submit" at bounding box center [249, 179] width 499 height 35
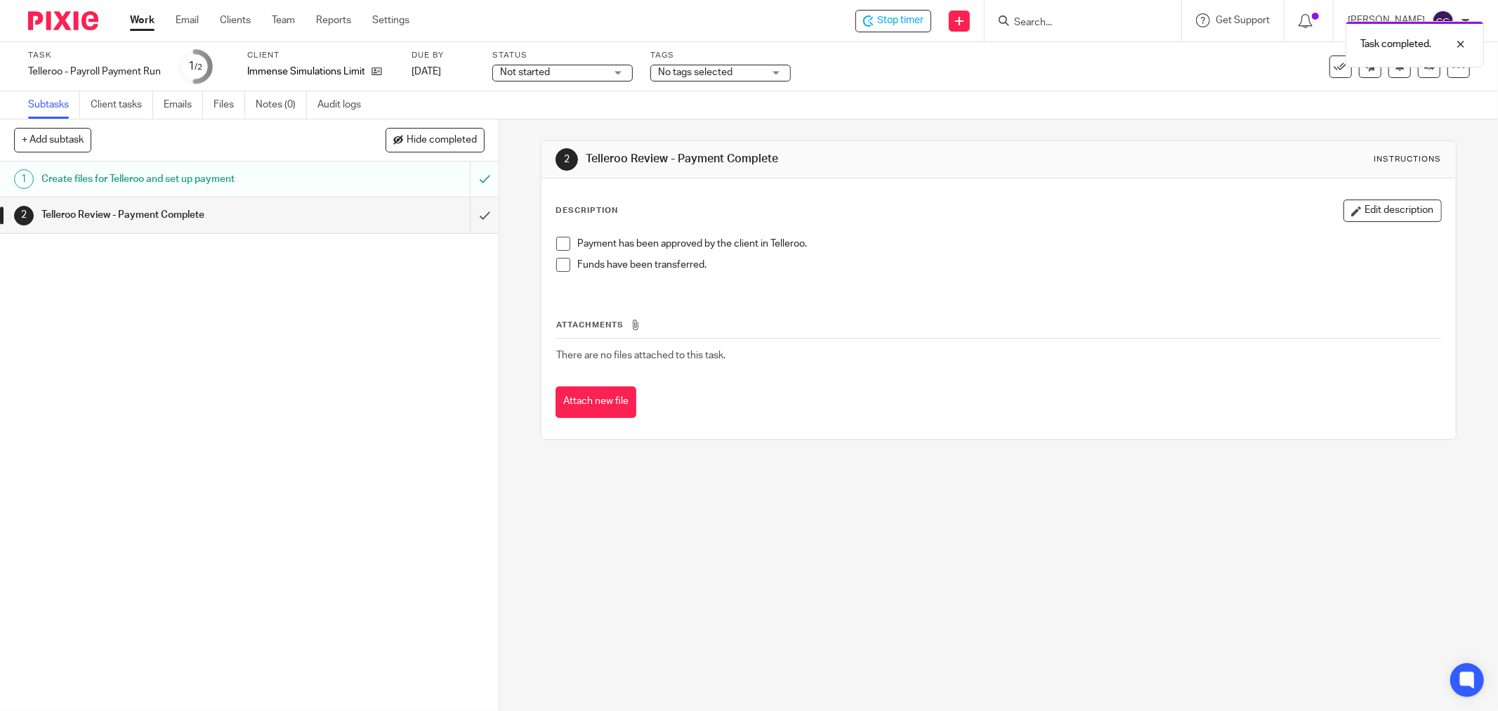
click at [909, 24] on div "Task completed." at bounding box center [1116, 40] width 735 height 53
click at [909, 24] on span "Stop timer" at bounding box center [900, 20] width 46 height 15
click at [131, 21] on link "Work" at bounding box center [142, 20] width 25 height 14
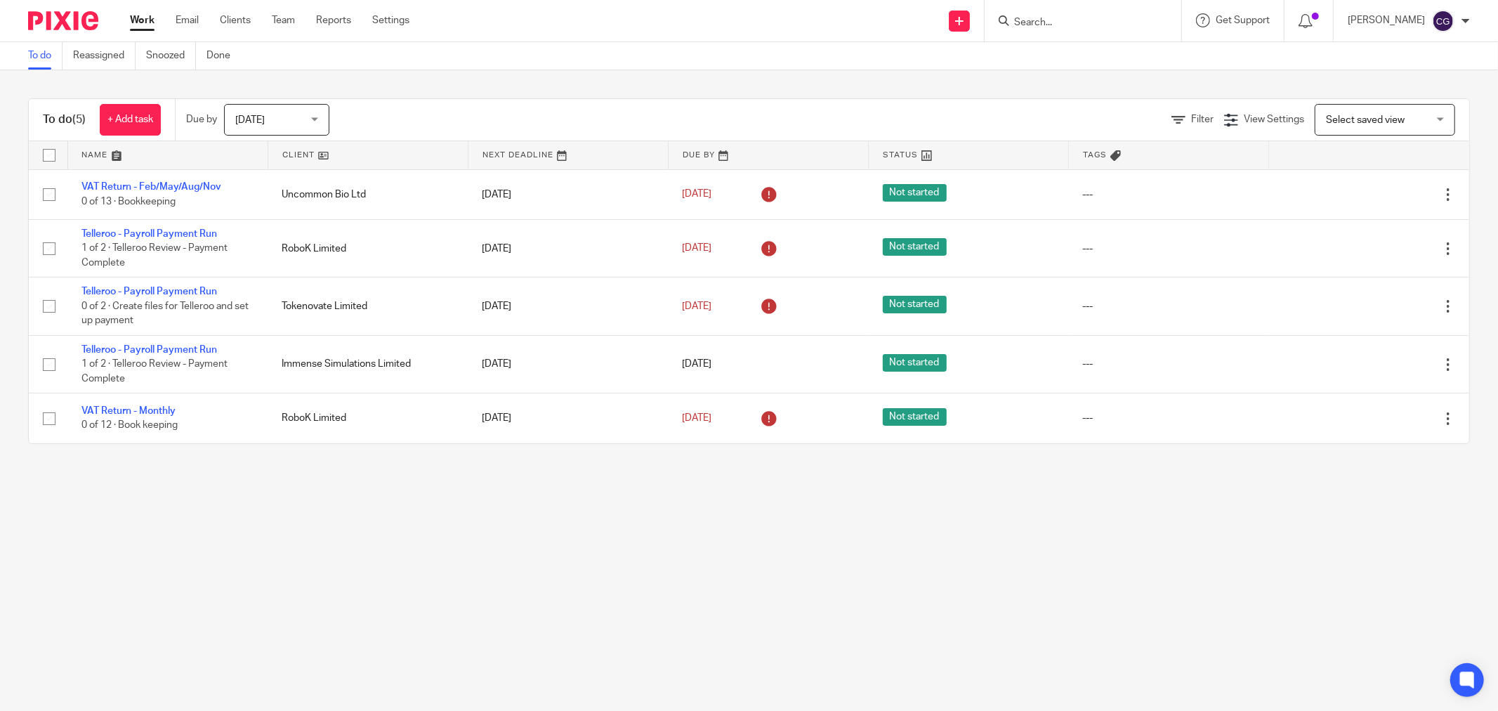
click at [1073, 21] on input "Search" at bounding box center [1076, 23] width 126 height 13
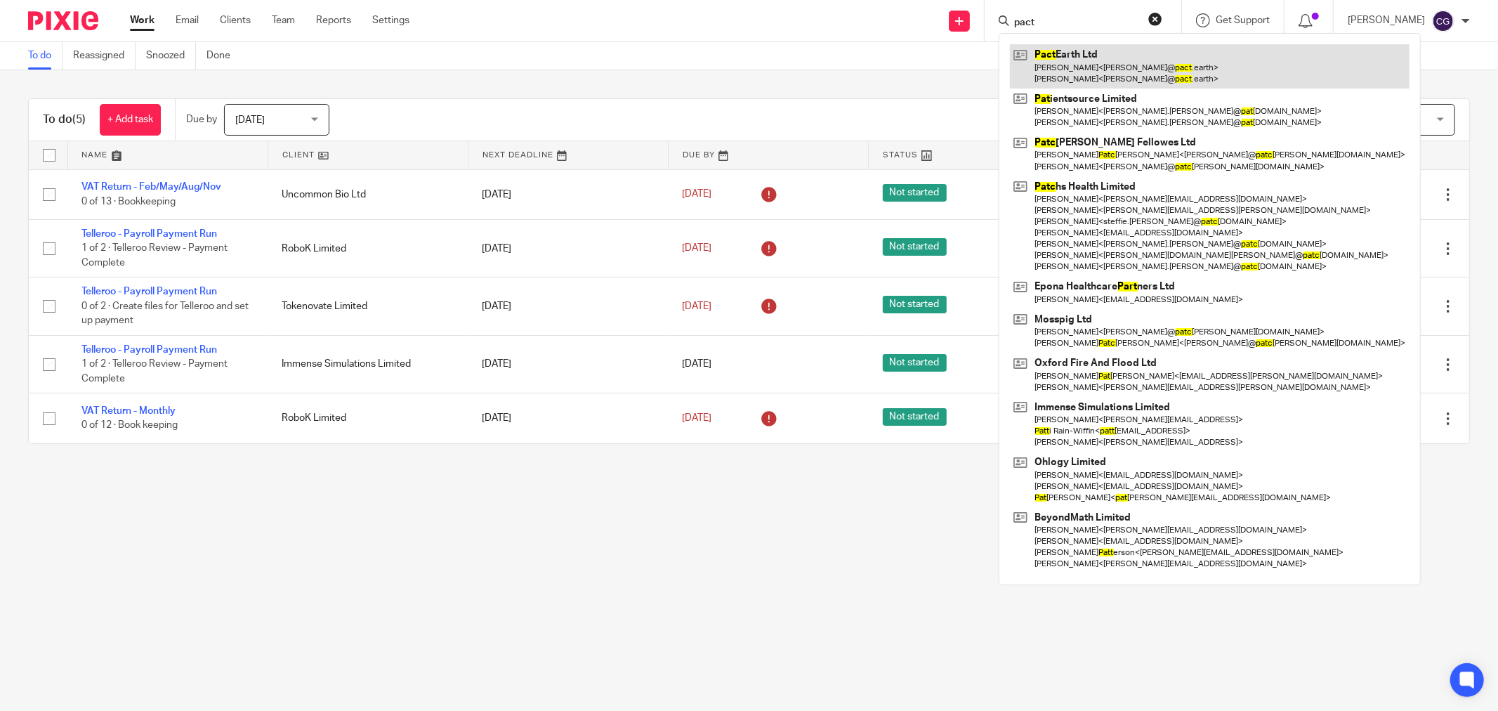
type input "pact"
click at [1139, 50] on link at bounding box center [1210, 66] width 400 height 44
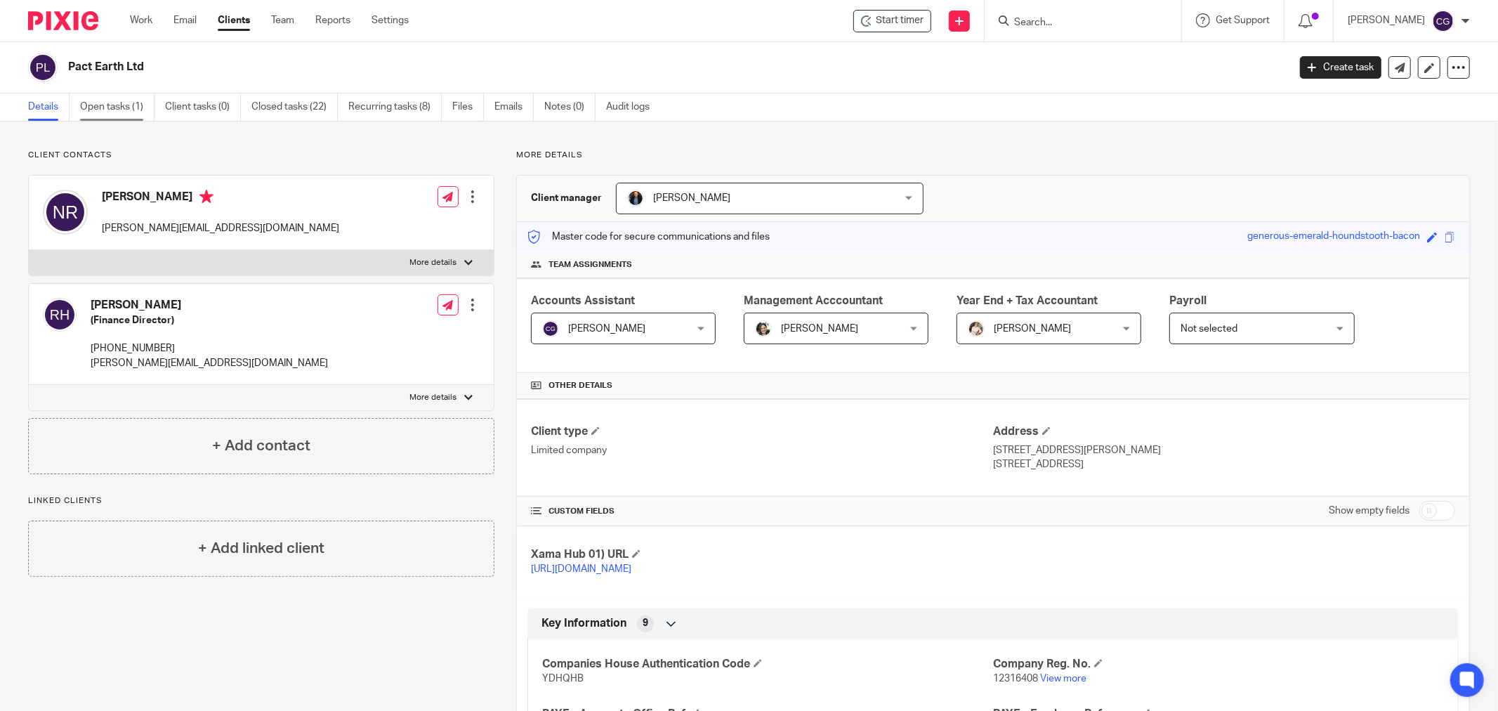
click at [119, 107] on link "Open tasks (1)" at bounding box center [117, 106] width 74 height 27
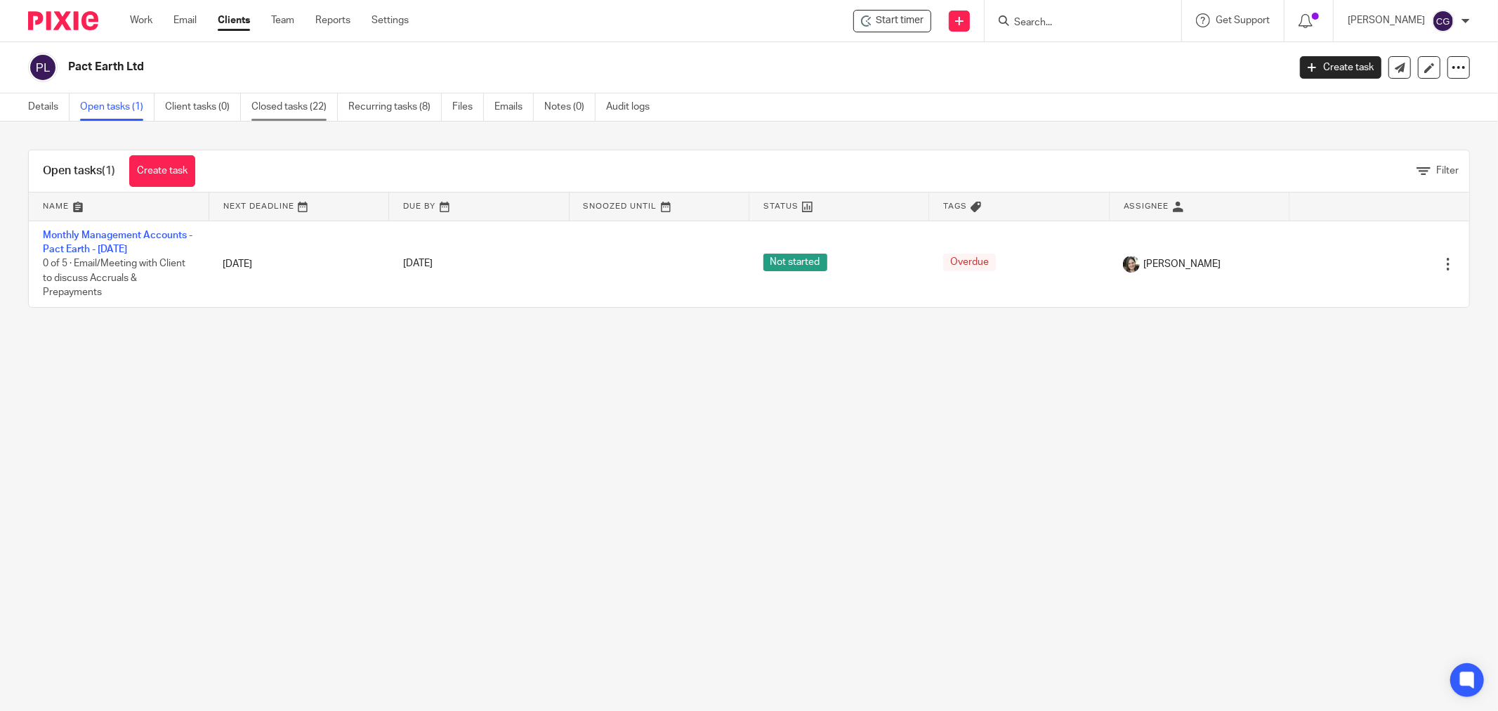
click at [264, 107] on link "Closed tasks (22)" at bounding box center [294, 106] width 86 height 27
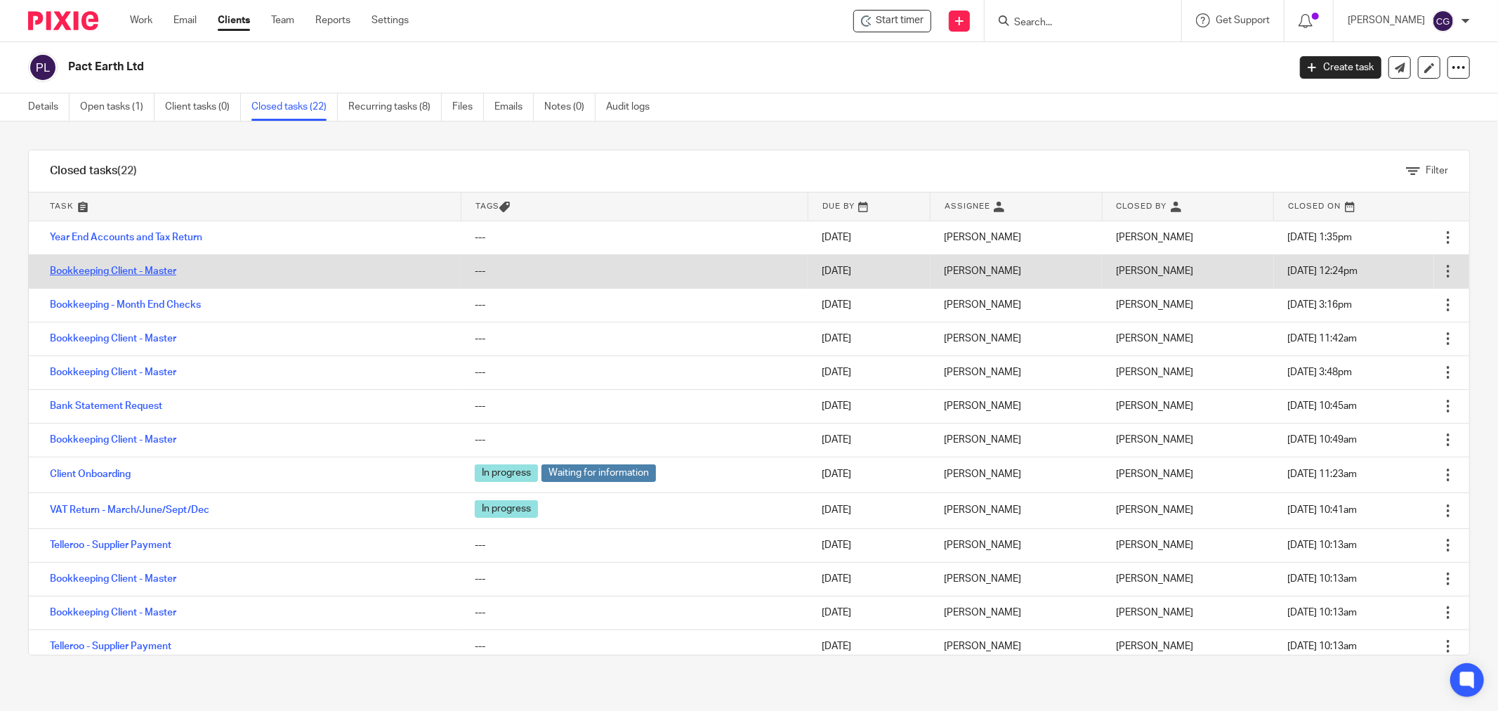
click at [141, 268] on link "Bookkeeping Client - Master" at bounding box center [113, 271] width 126 height 10
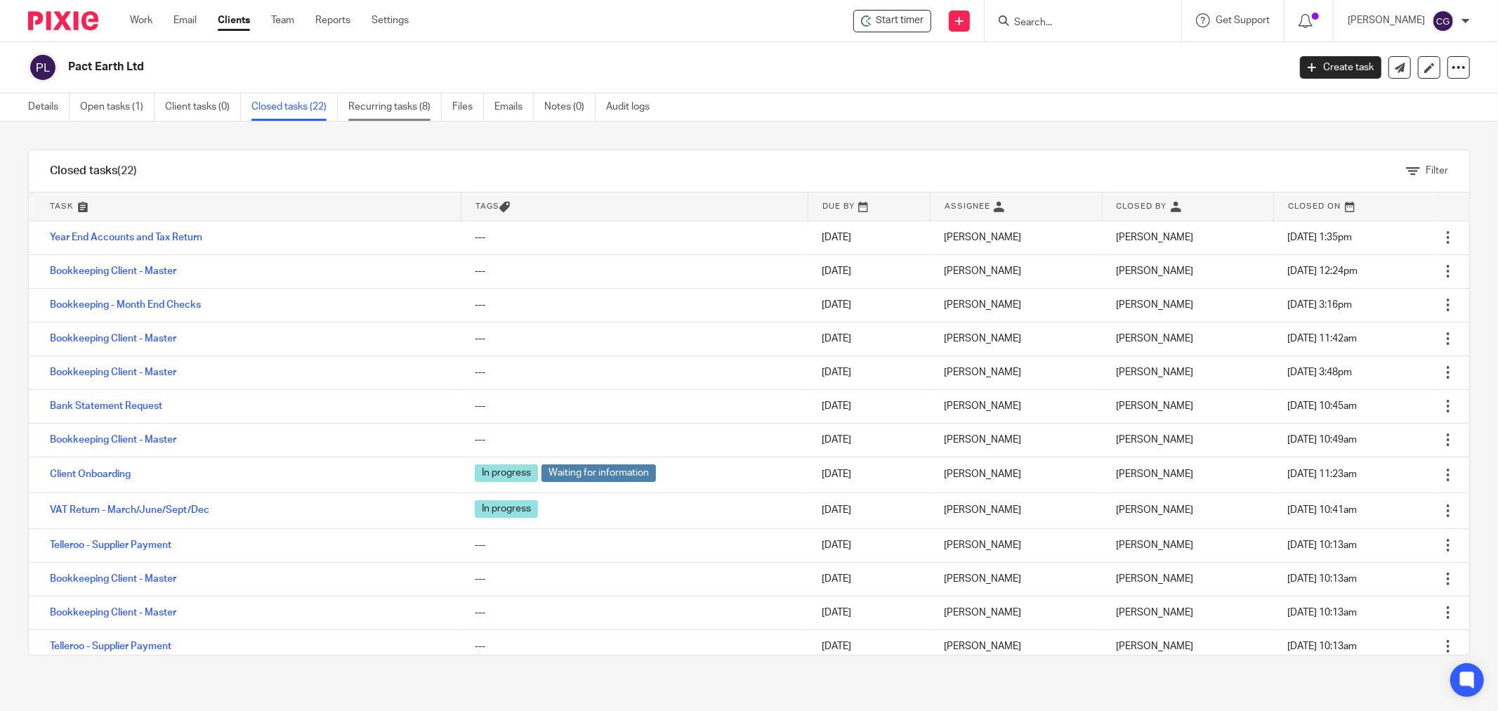
click at [373, 107] on link "Recurring tasks (8)" at bounding box center [394, 106] width 93 height 27
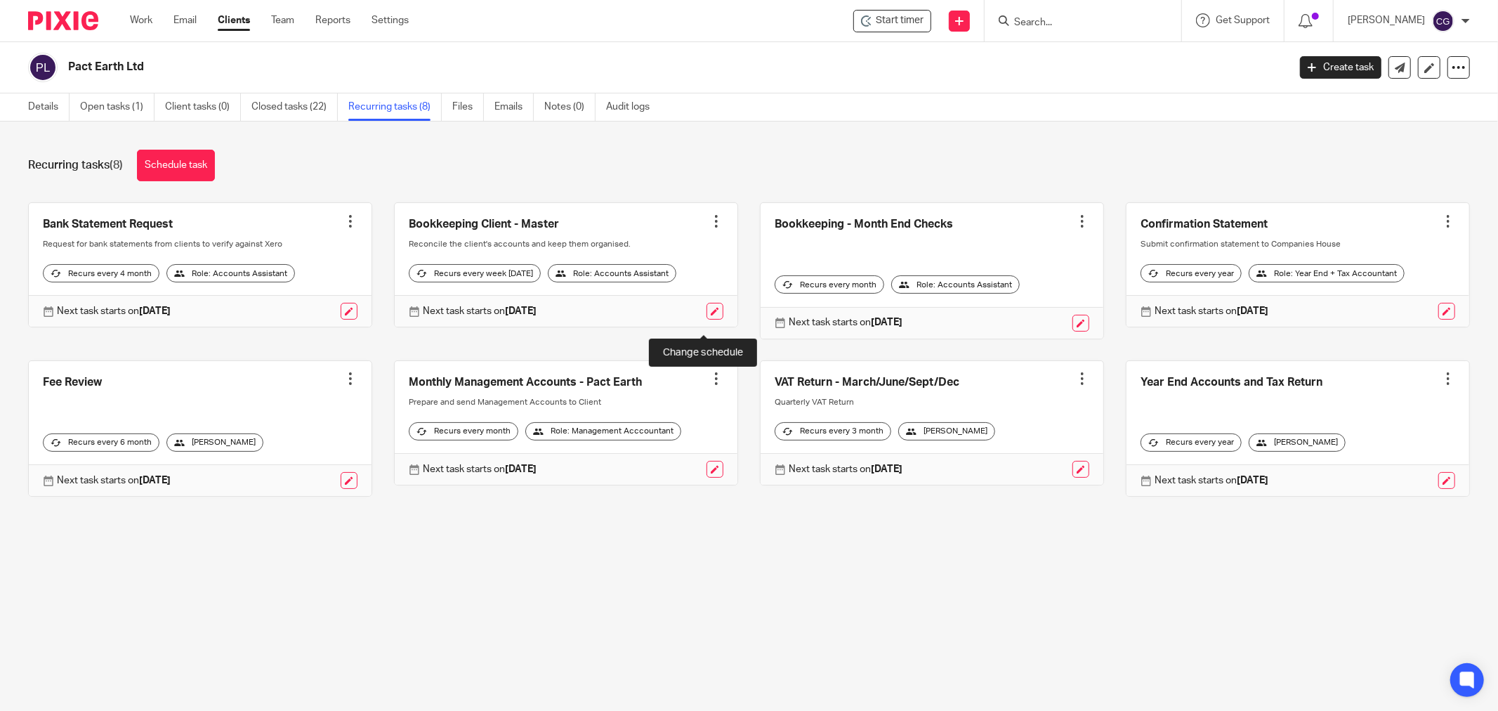
click at [707, 320] on link at bounding box center [715, 311] width 17 height 17
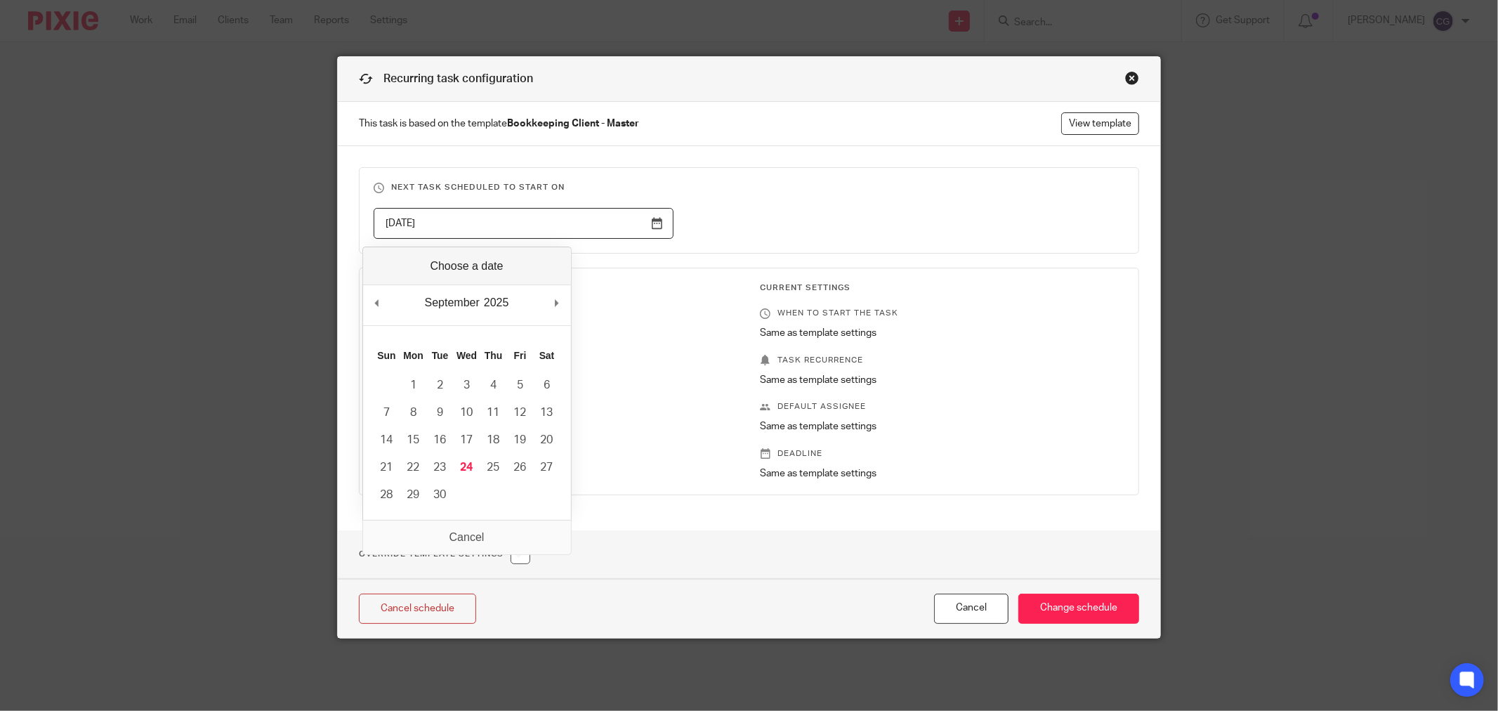
click at [654, 219] on input "[DATE]" at bounding box center [524, 224] width 300 height 32
type input "[DATE]"
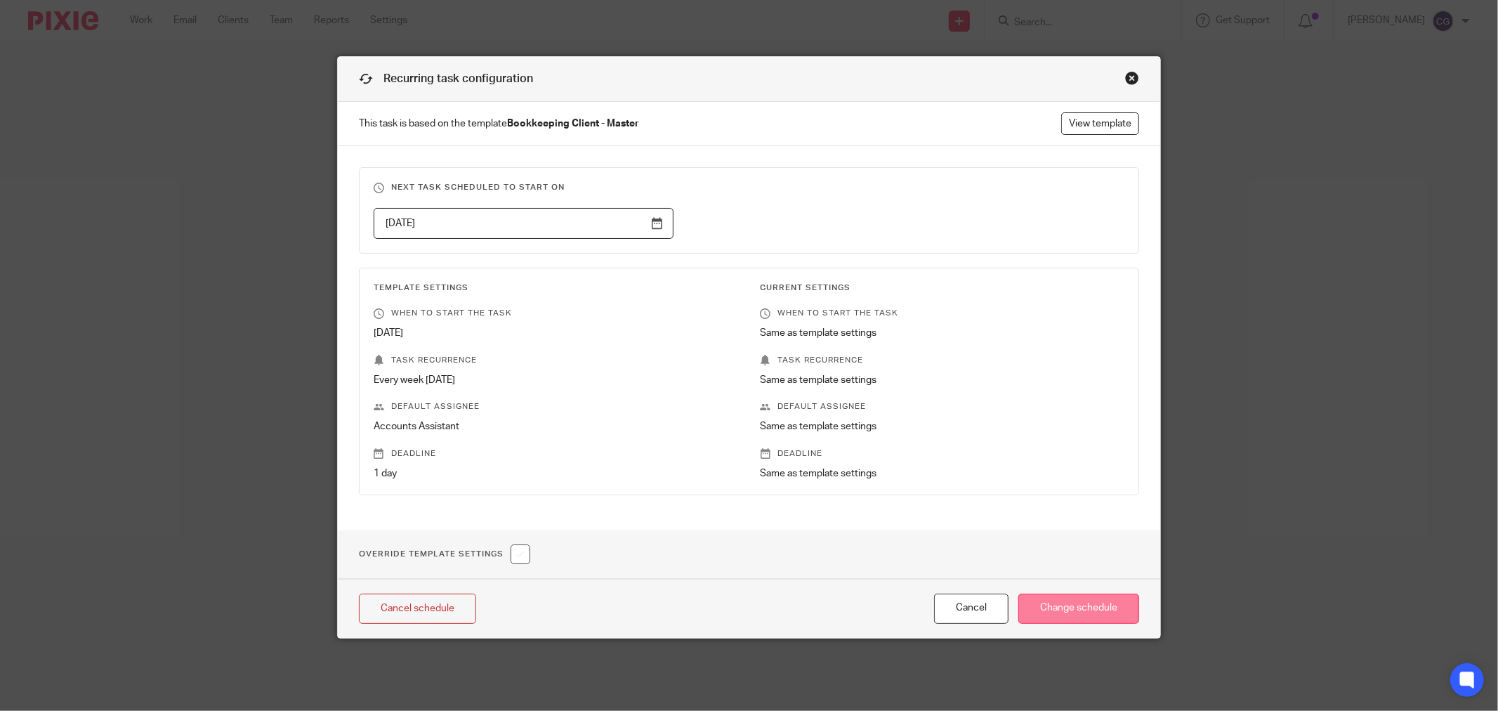
click at [1077, 606] on input "Change schedule" at bounding box center [1078, 608] width 121 height 30
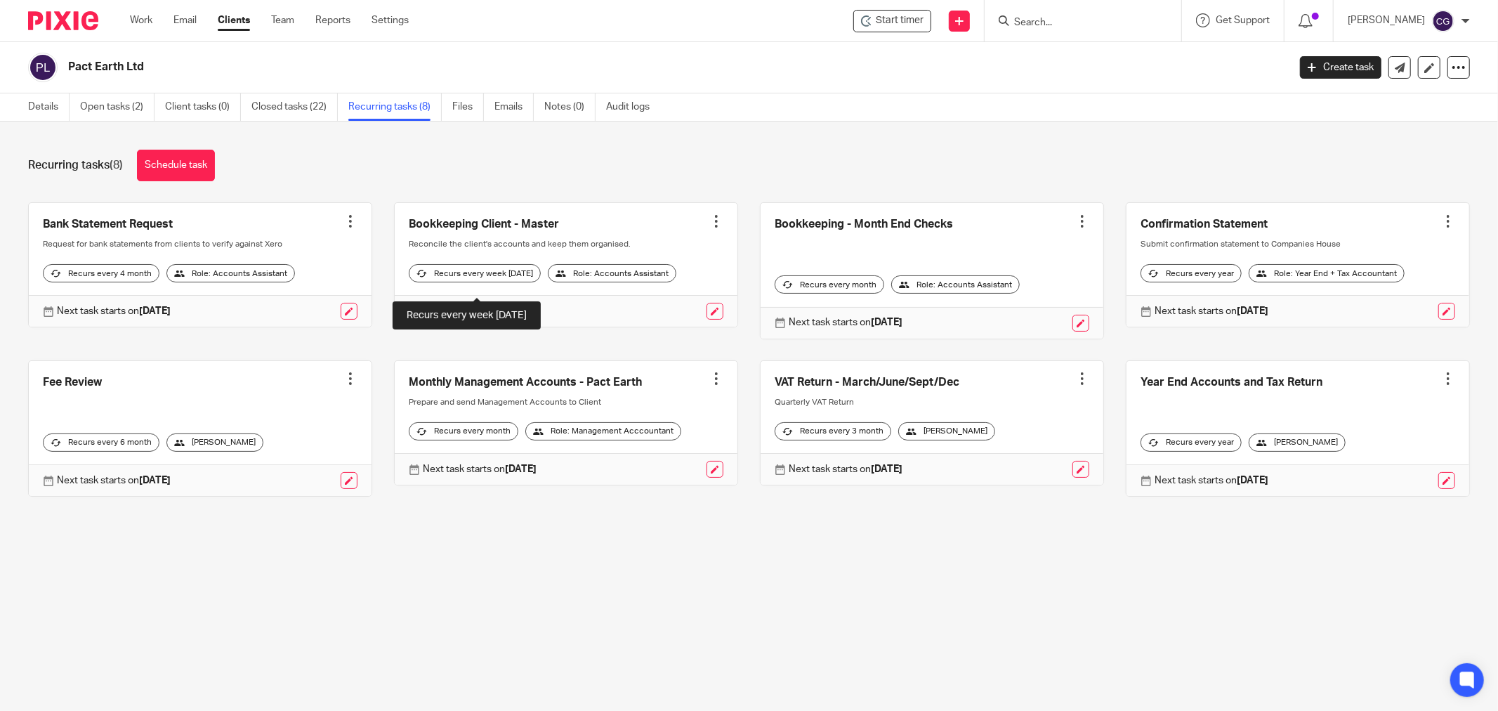
click at [500, 282] on div "Recurs every week [DATE]" at bounding box center [475, 273] width 132 height 18
click at [709, 221] on div at bounding box center [716, 221] width 14 height 14
click at [649, 290] on button "Recalculate schedule" at bounding box center [652, 293] width 112 height 18
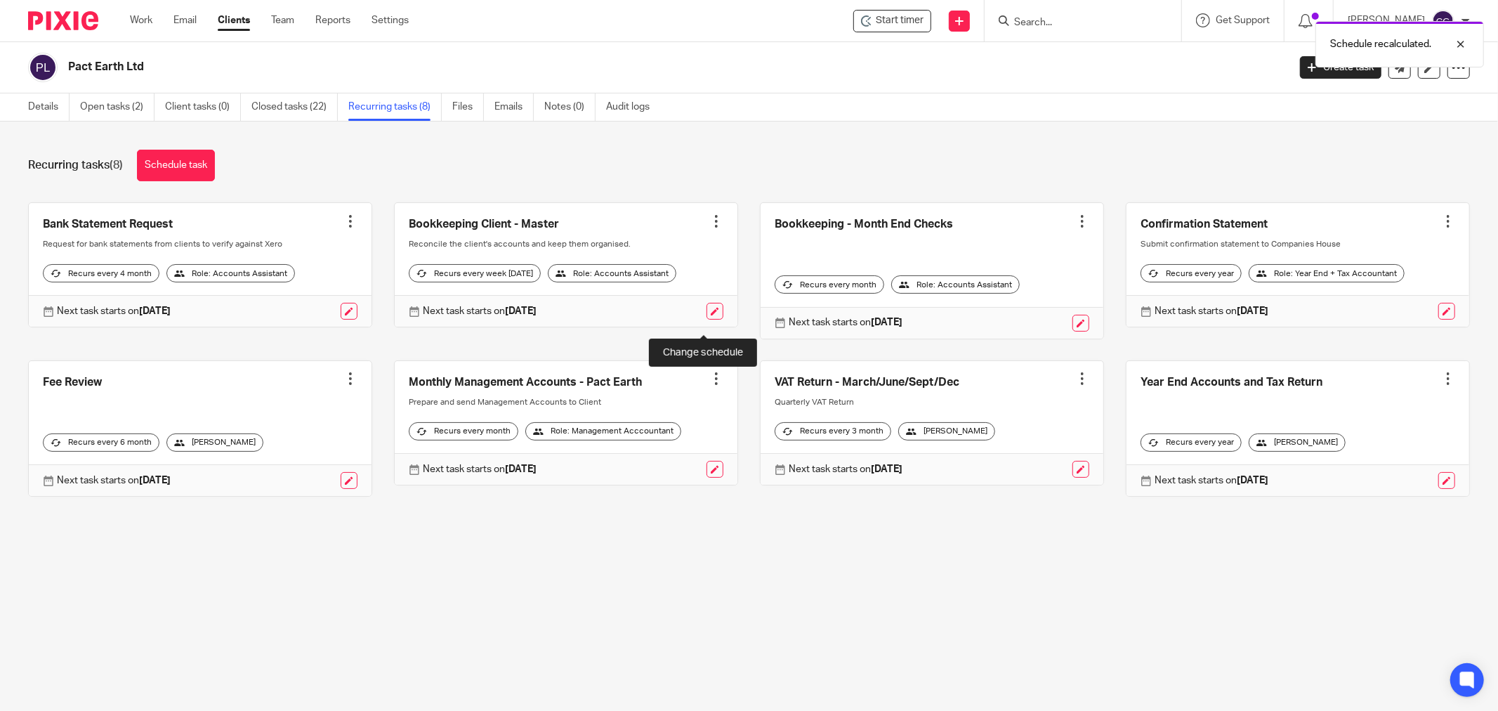
click at [707, 320] on link at bounding box center [715, 311] width 17 height 17
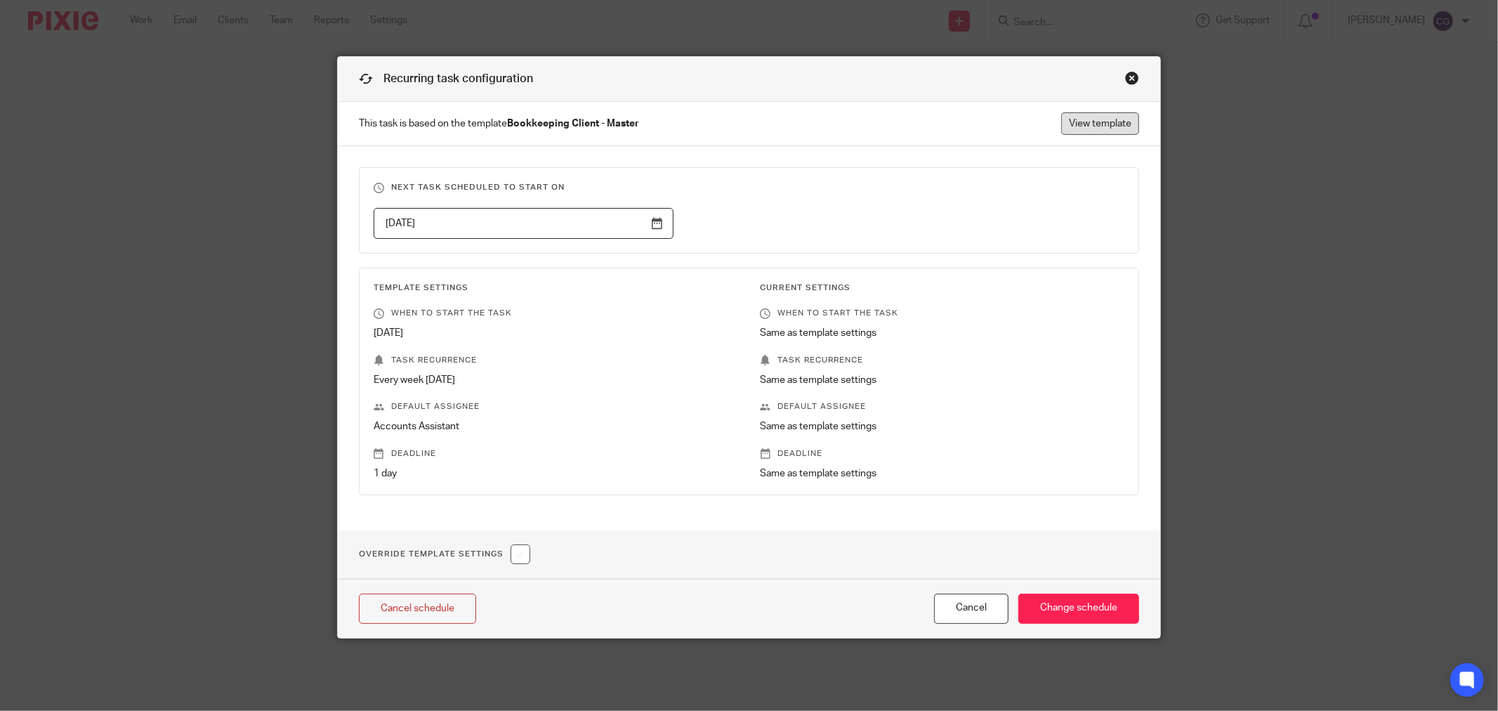
click at [1063, 124] on link "View template" at bounding box center [1100, 123] width 78 height 22
click at [1125, 76] on div "Close this dialog window" at bounding box center [1132, 78] width 14 height 14
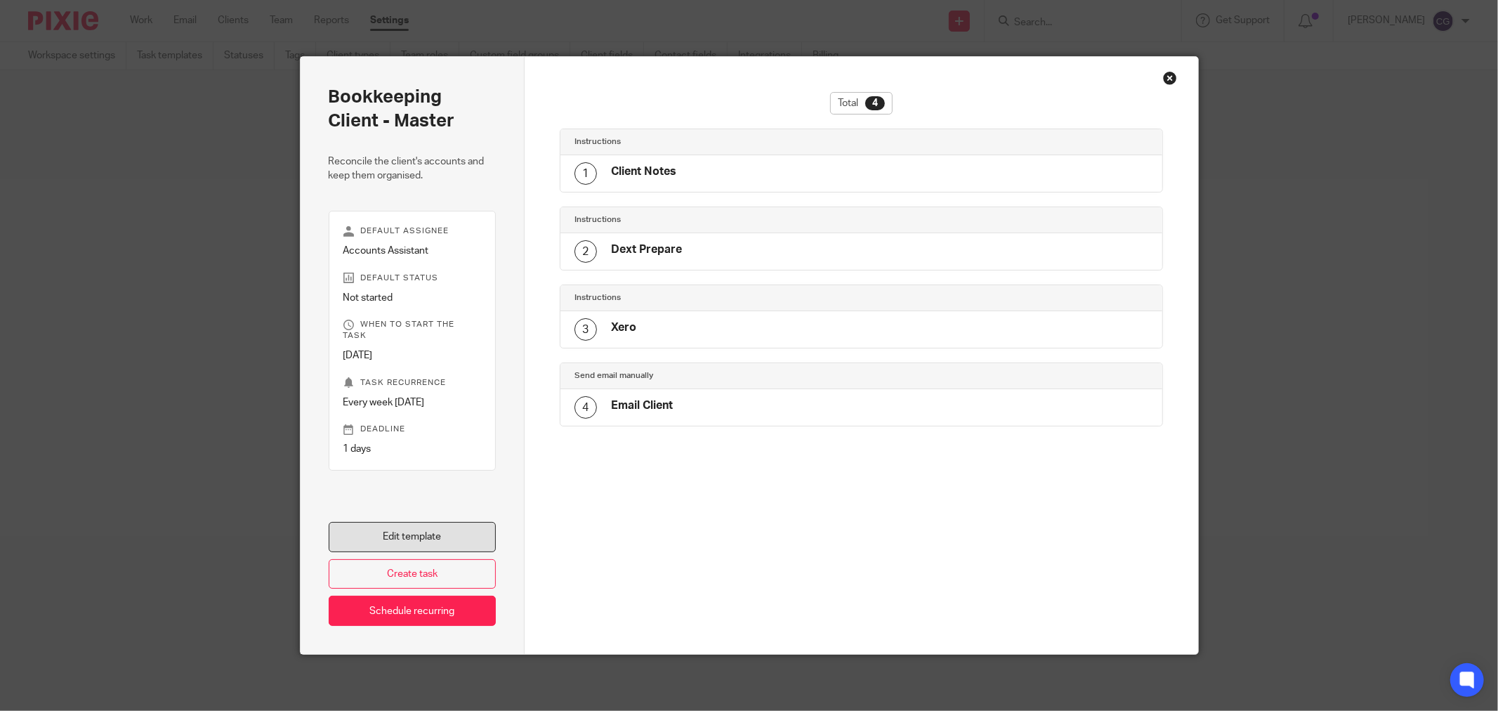
click at [454, 530] on link "Edit template" at bounding box center [413, 537] width 168 height 30
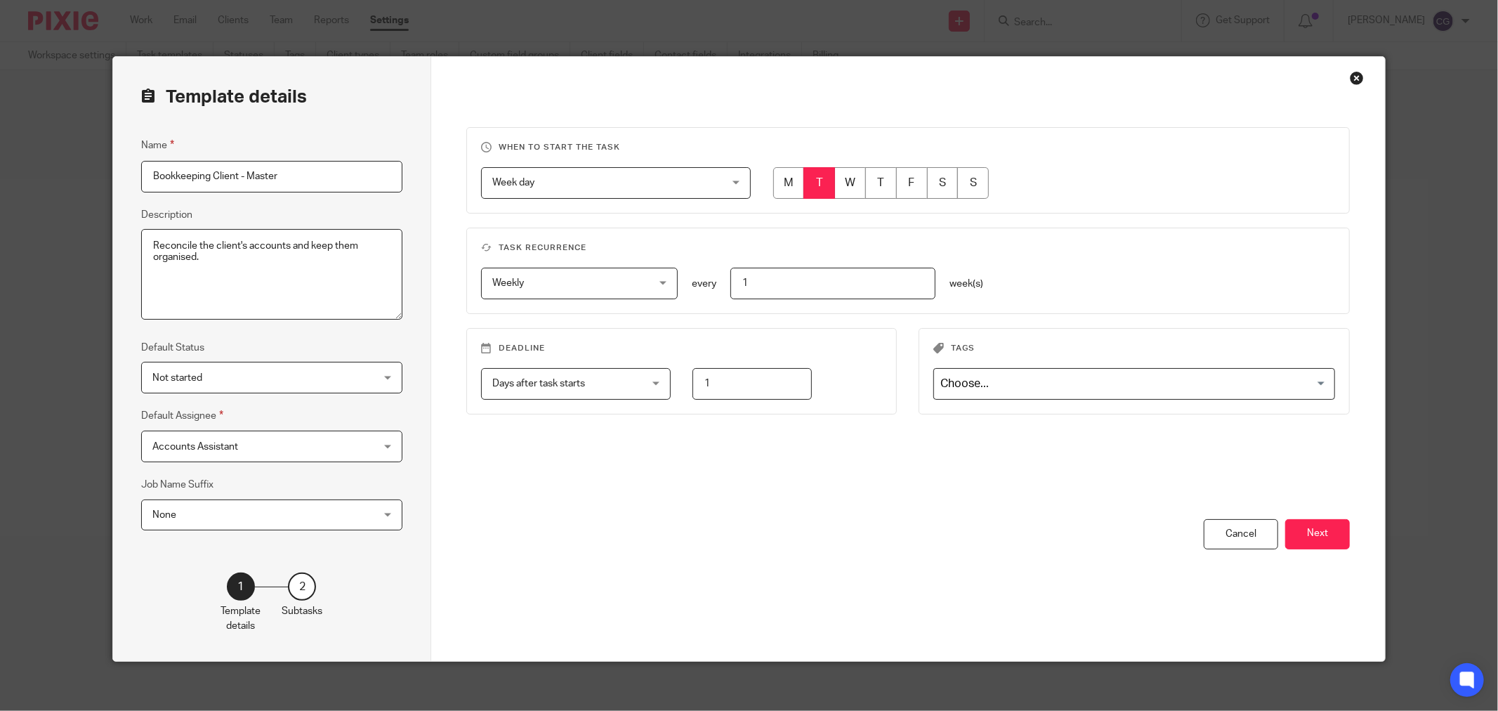
click at [839, 185] on input "radio" at bounding box center [850, 183] width 32 height 32
radio input "true"
click at [1307, 532] on button "Next" at bounding box center [1317, 534] width 65 height 30
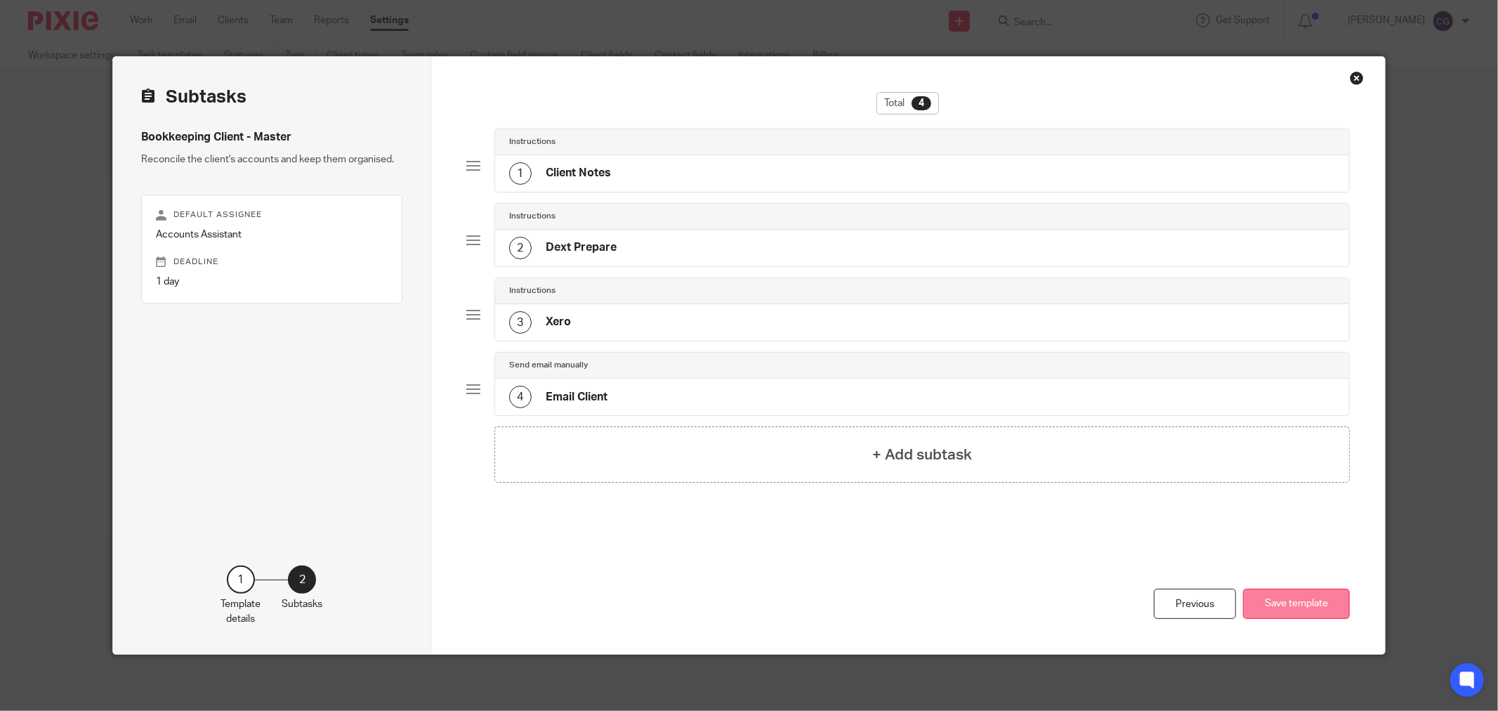
click at [1289, 605] on button "Save template" at bounding box center [1296, 604] width 107 height 30
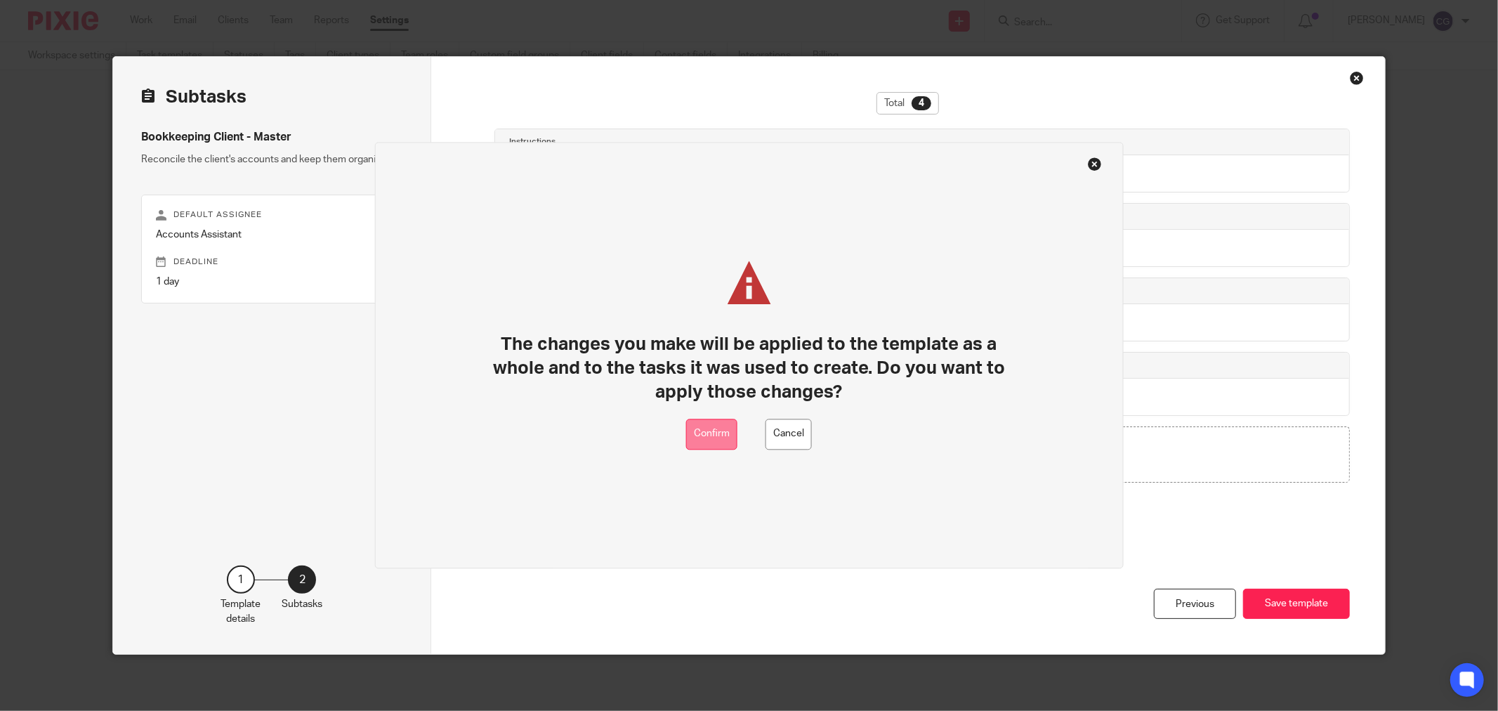
click at [718, 427] on button "Confirm" at bounding box center [711, 435] width 51 height 32
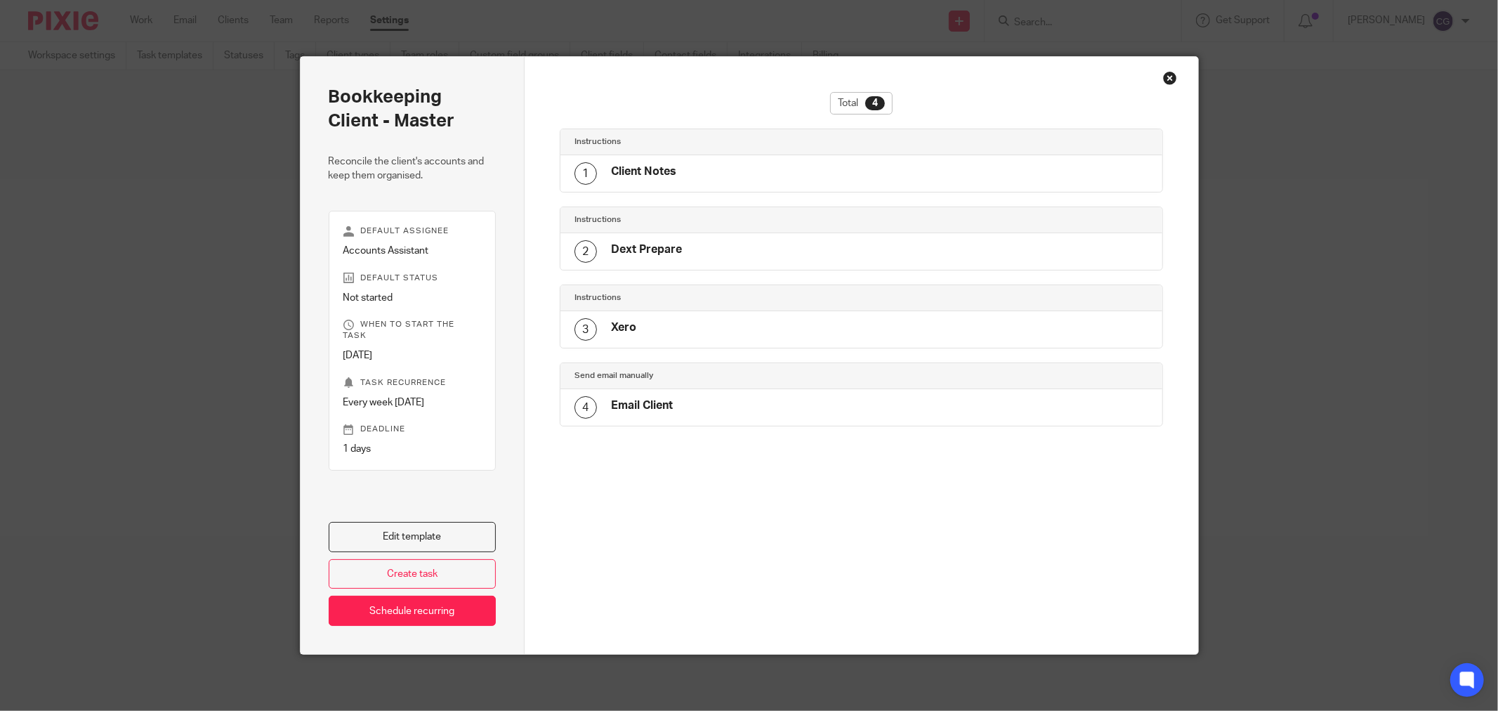
click at [1163, 79] on div "Close this dialog window" at bounding box center [1170, 78] width 14 height 14
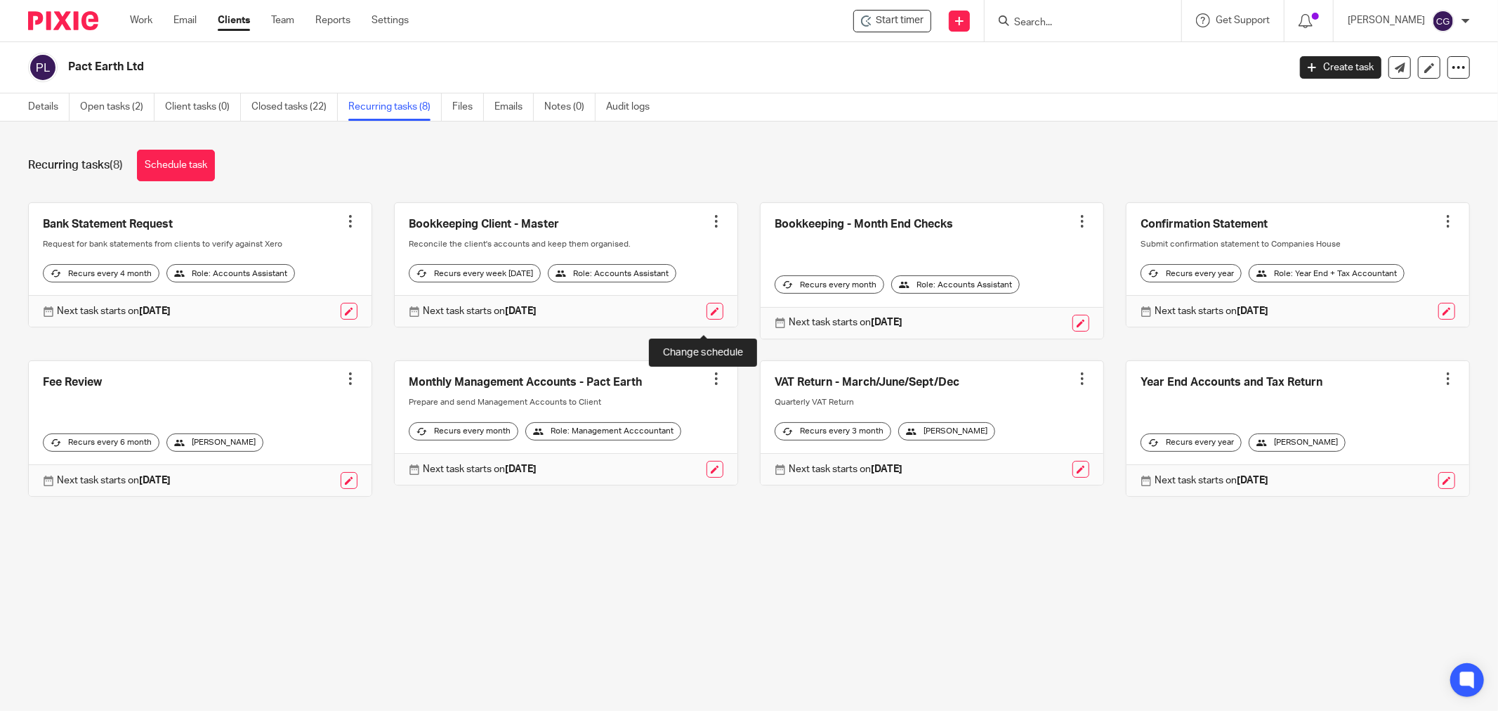
click at [707, 320] on link at bounding box center [715, 311] width 17 height 17
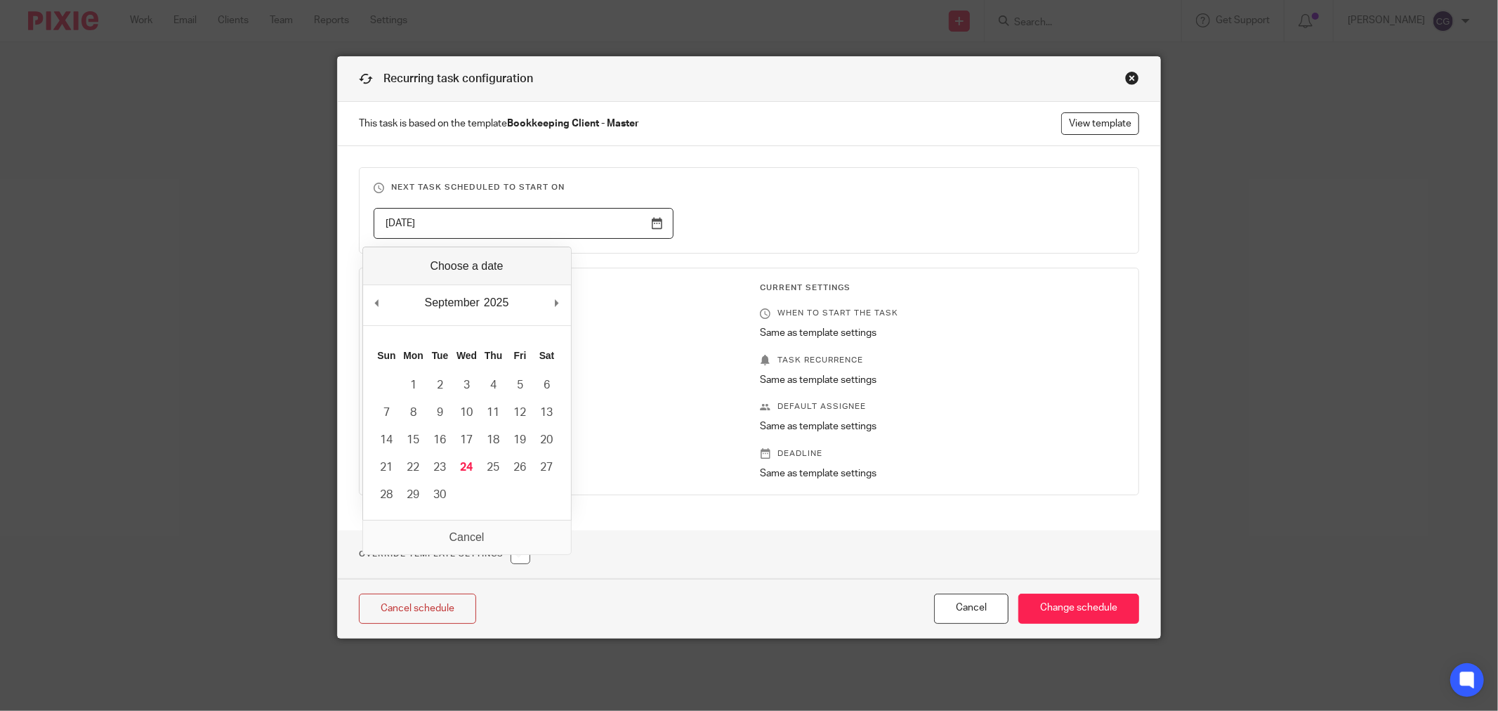
click at [656, 225] on input "[DATE]" at bounding box center [524, 224] width 300 height 32
type input "[DATE]"
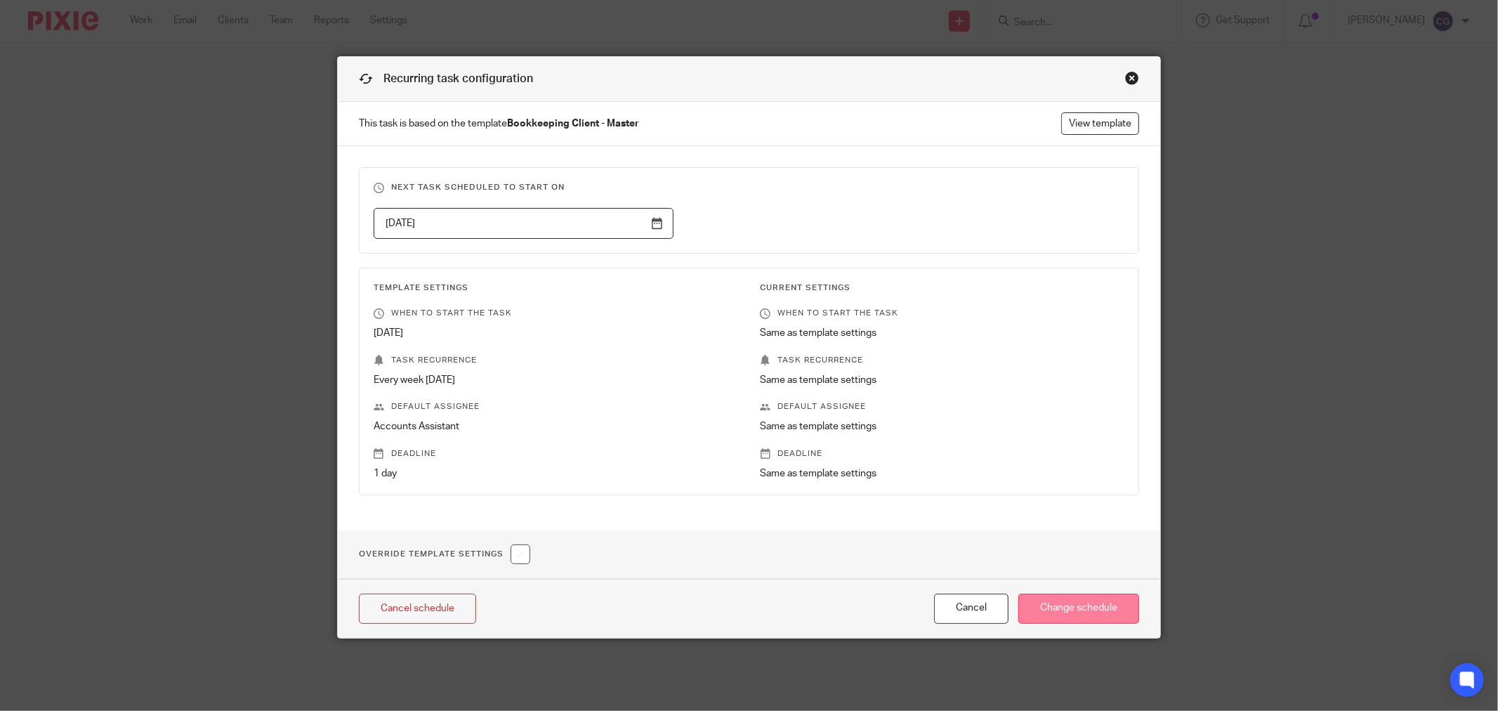
click at [1077, 605] on input "Change schedule" at bounding box center [1078, 608] width 121 height 30
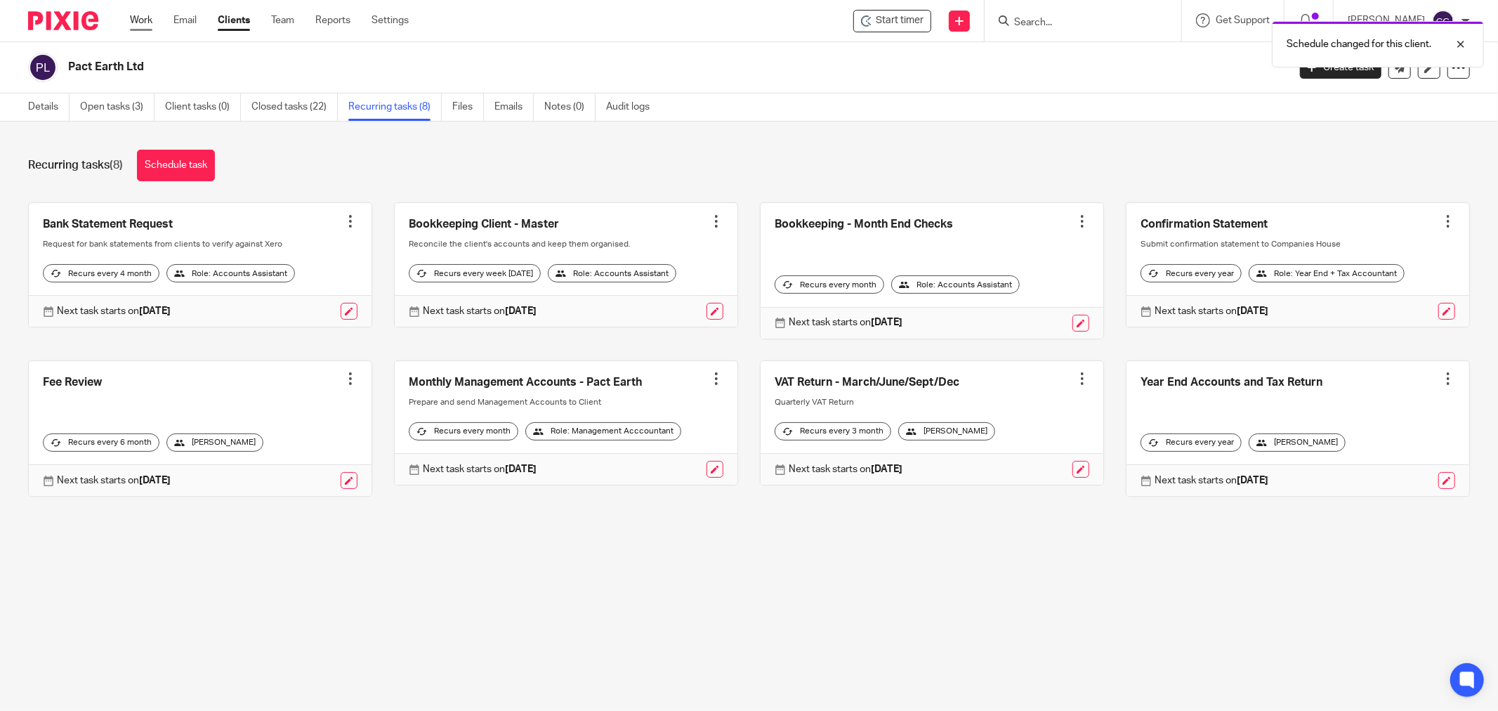
click at [148, 18] on link "Work" at bounding box center [141, 20] width 22 height 14
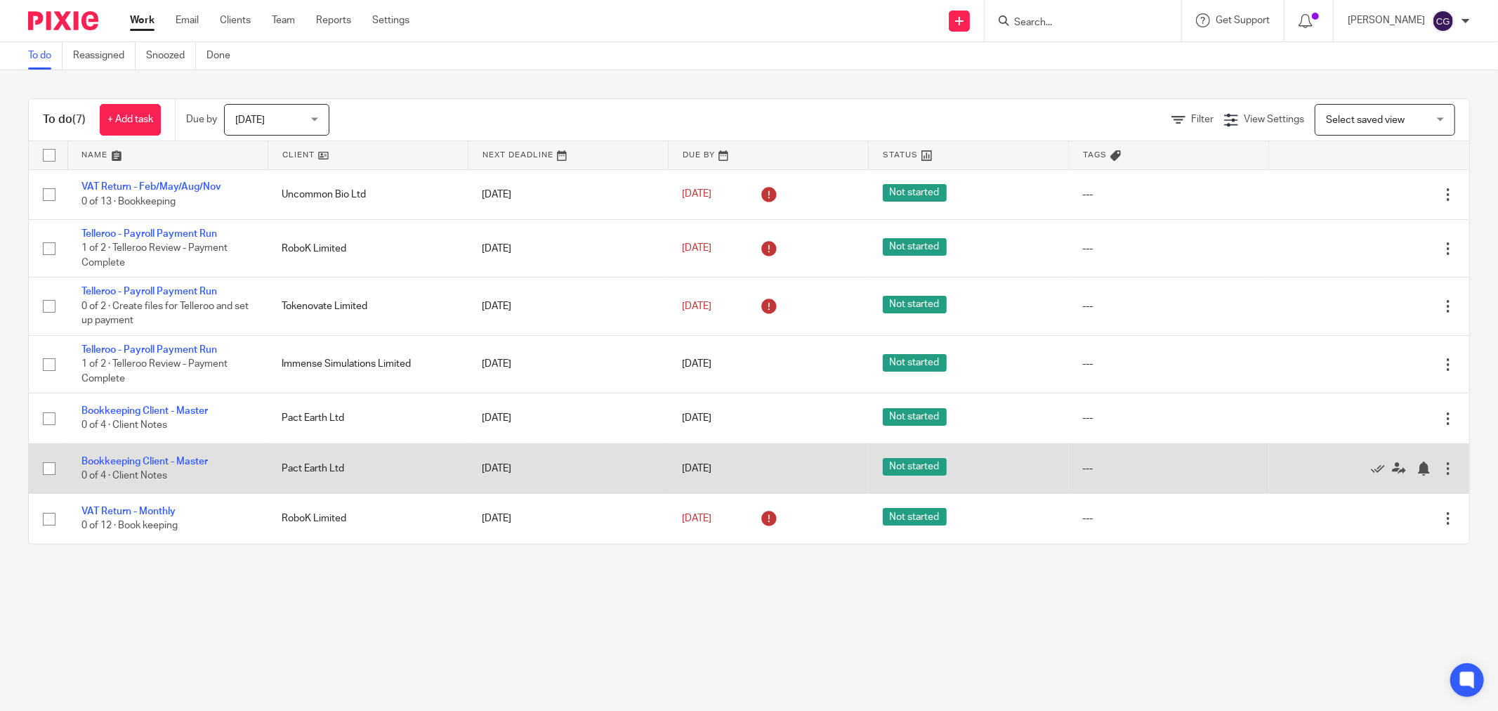
click at [1441, 468] on div at bounding box center [1448, 468] width 14 height 14
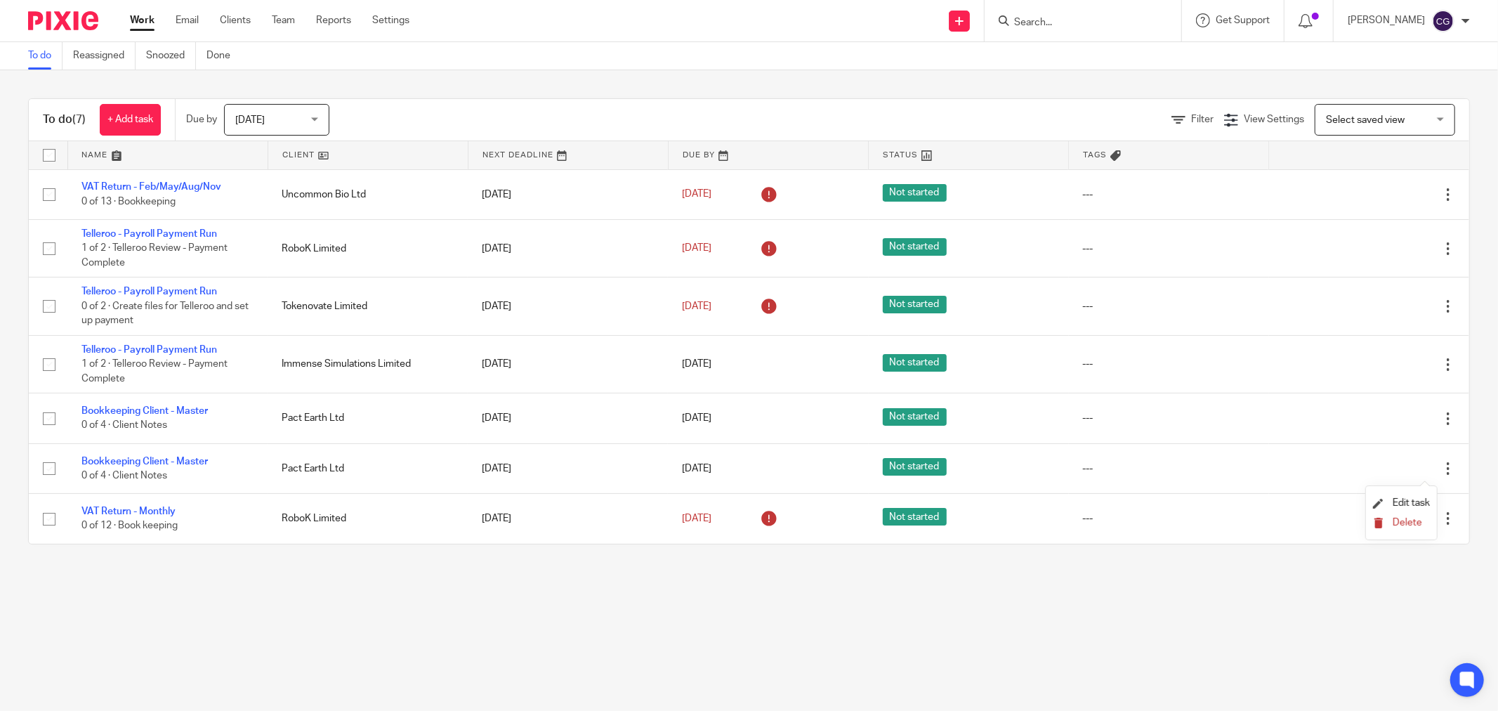
click at [1399, 527] on span "Delete" at bounding box center [1407, 523] width 29 height 10
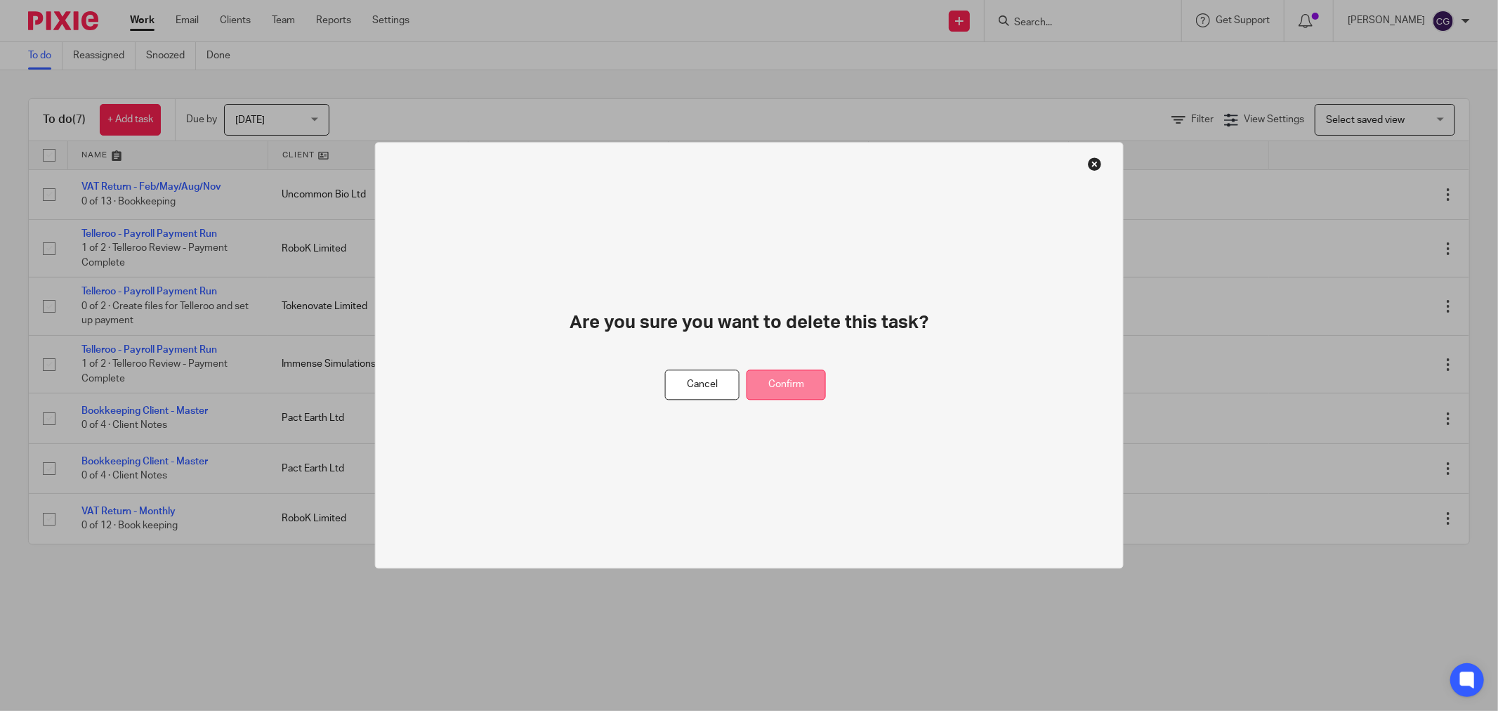
click at [777, 376] on button "Confirm" at bounding box center [786, 385] width 79 height 30
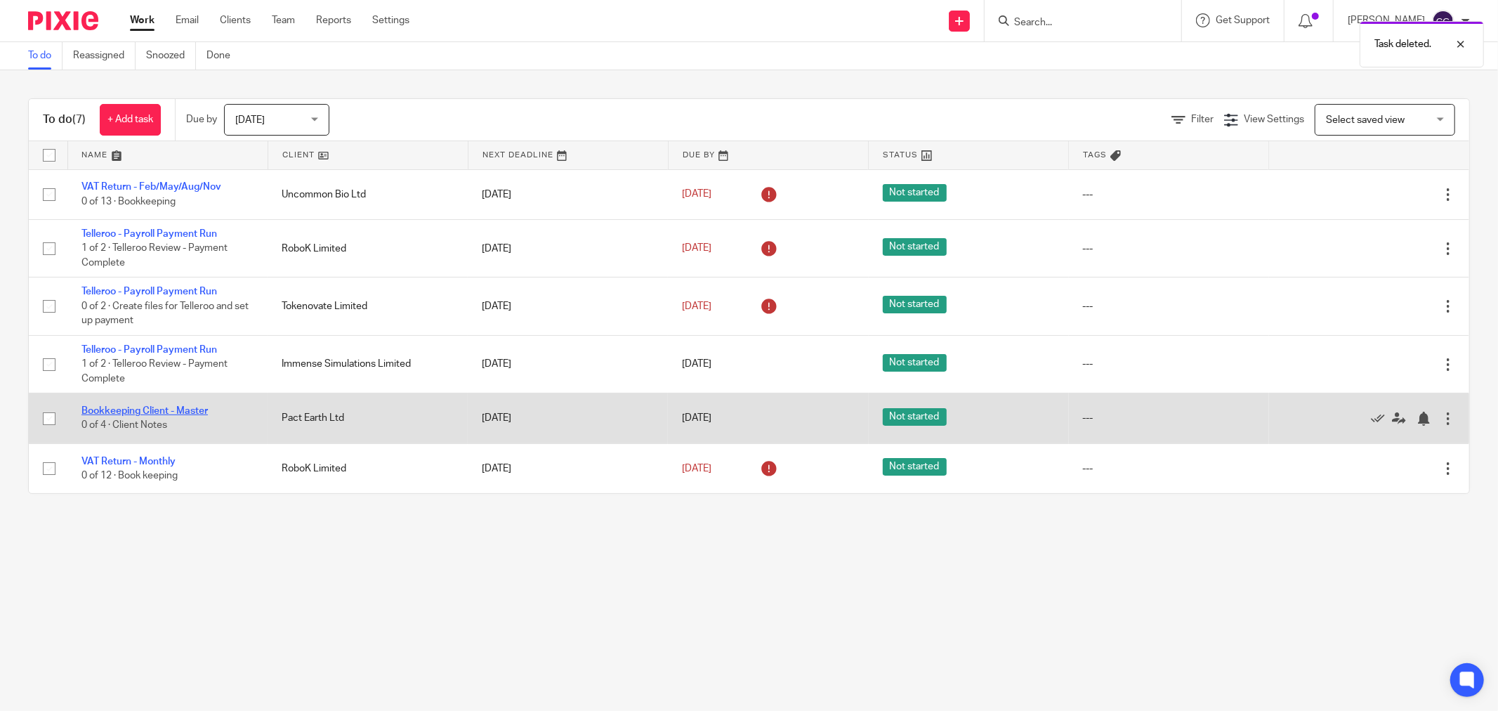
click at [96, 413] on link "Bookkeeping Client - Master" at bounding box center [144, 411] width 126 height 10
